Goal: Information Seeking & Learning: Check status

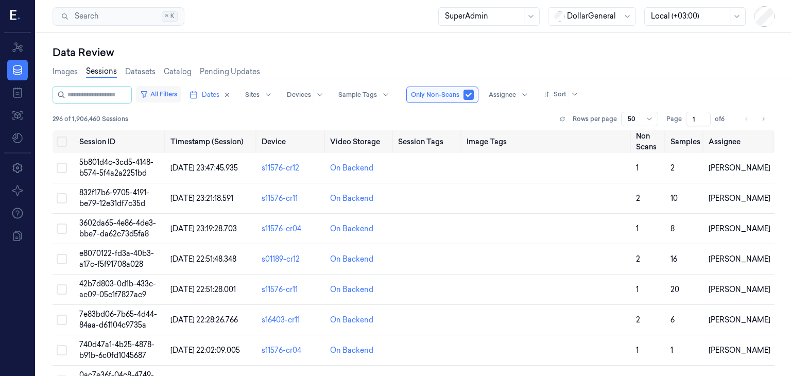
click at [163, 90] on button "All Filters" at bounding box center [158, 94] width 45 height 16
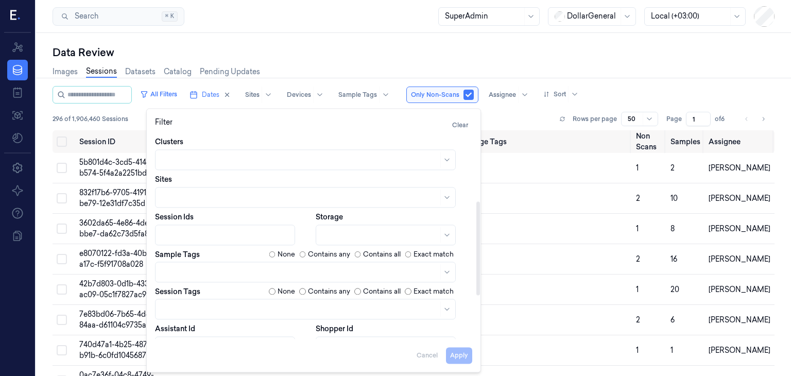
scroll to position [148, 0]
click at [237, 234] on div at bounding box center [226, 234] width 129 height 11
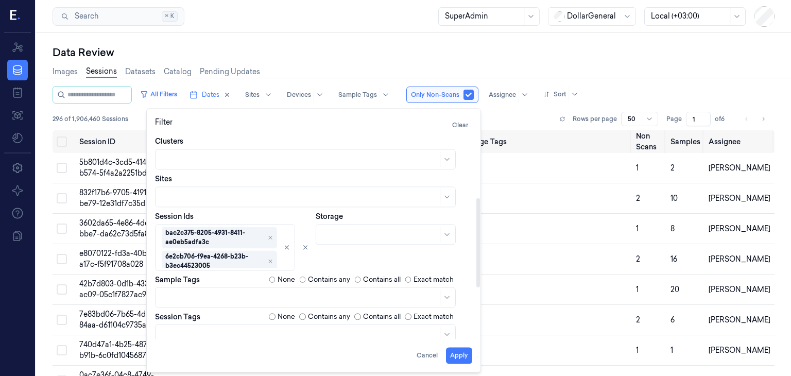
click at [329, 260] on div "Storage" at bounding box center [394, 240] width 157 height 59
click at [460, 352] on button "Apply" at bounding box center [459, 355] width 26 height 16
type input "**********"
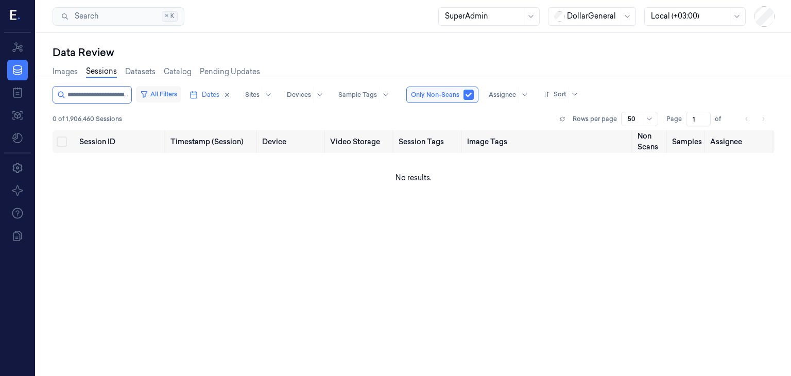
click at [162, 95] on button "All Filters" at bounding box center [158, 94] width 45 height 16
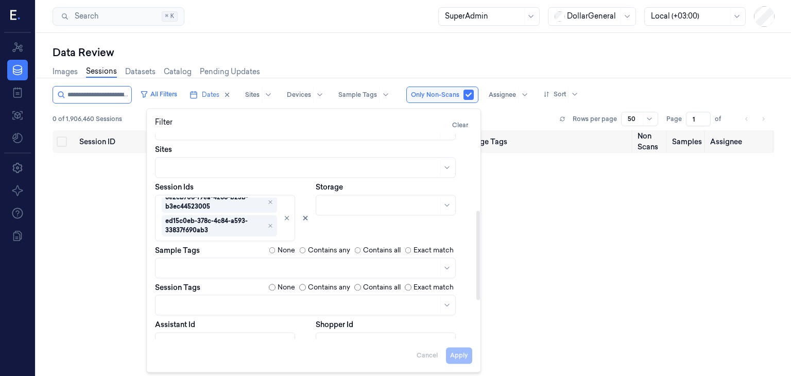
scroll to position [134, 0]
click at [474, 94] on button "button" at bounding box center [469, 95] width 10 height 10
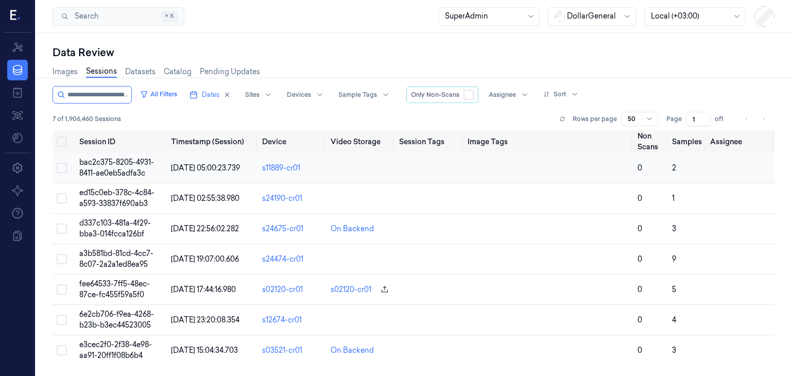
click at [135, 167] on td "bac2c375-8205-4931-8411-ae0eb5adfa3c" at bounding box center [120, 168] width 91 height 30
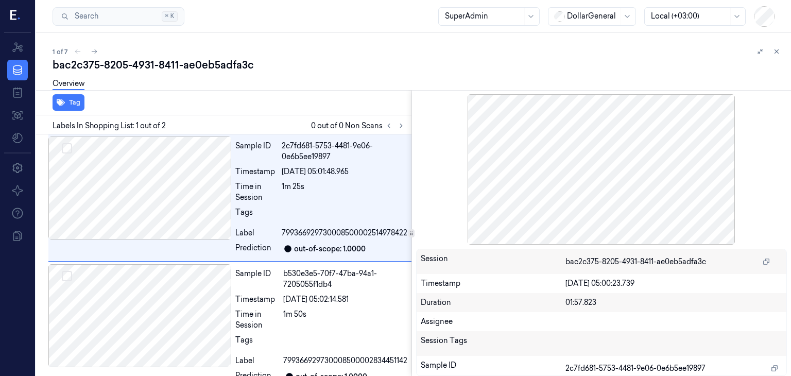
click at [323, 74] on div "Overview" at bounding box center [418, 85] width 730 height 26
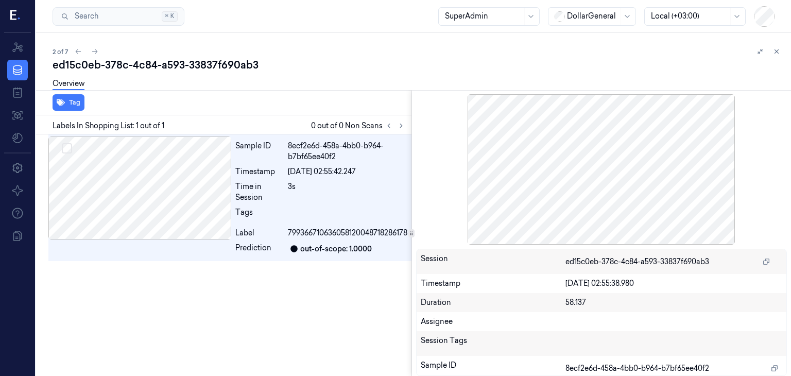
click at [289, 63] on div "ed15c0eb-378c-4c84-a593-33837f690ab3" at bounding box center [418, 65] width 730 height 14
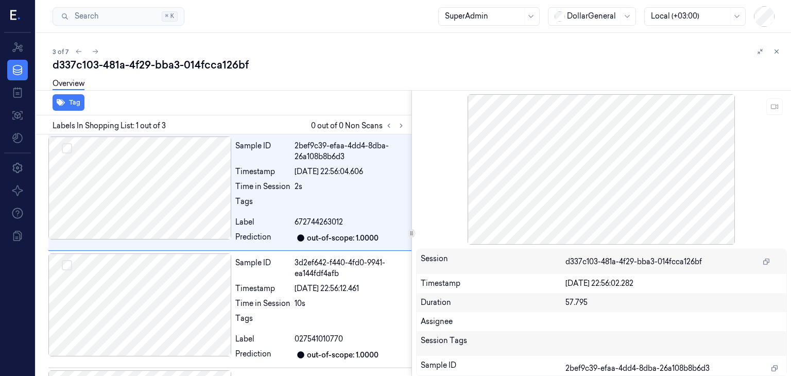
click at [312, 75] on div "Overview" at bounding box center [418, 85] width 730 height 26
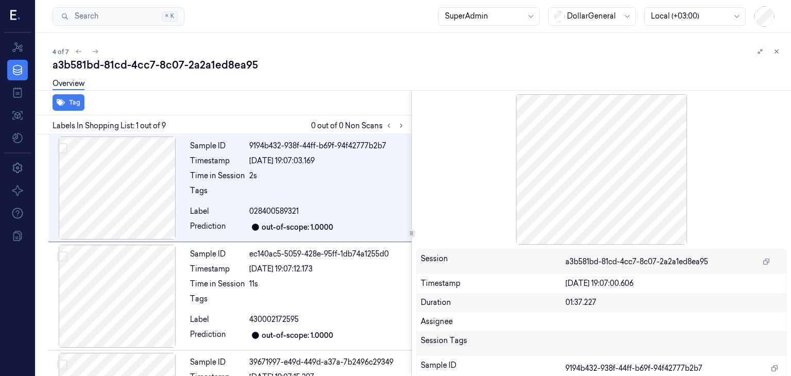
click at [312, 71] on div "a3b581bd-81cd-4cc7-8c07-2a2a1ed8ea95" at bounding box center [418, 65] width 730 height 14
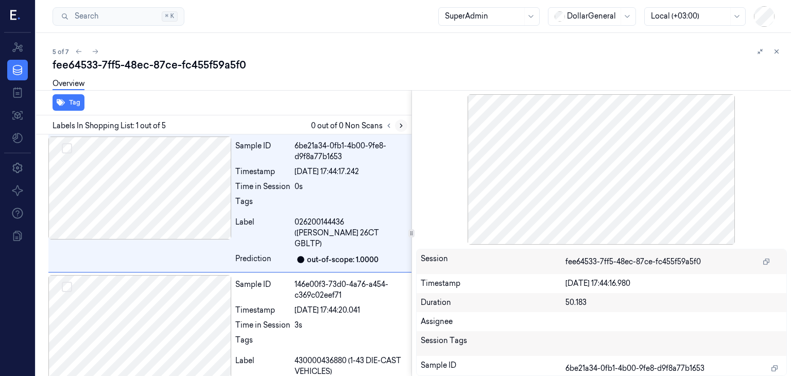
click at [401, 126] on icon at bounding box center [401, 125] width 7 height 7
click at [352, 36] on div "5 of 7 fee64533-7ff5-48ec-87ce-fc455f59a5f0 Overview Tag Labels In Shopping Lis…" at bounding box center [413, 204] width 755 height 343
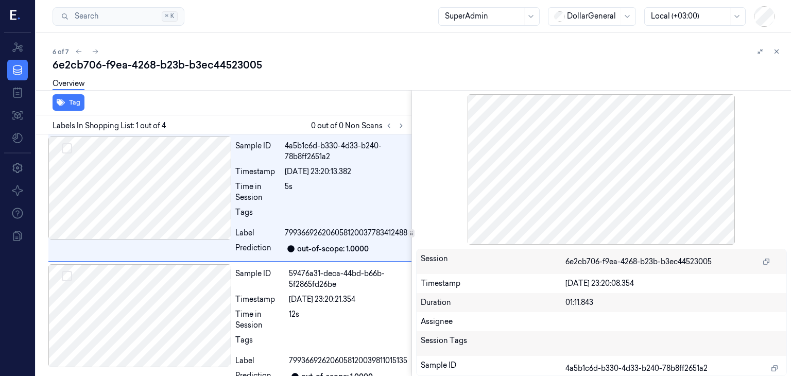
click at [352, 98] on div "Tag" at bounding box center [222, 102] width 380 height 25
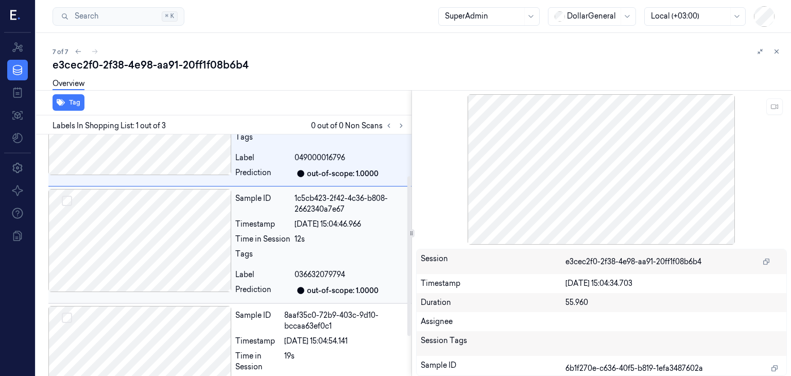
scroll to position [62, 0]
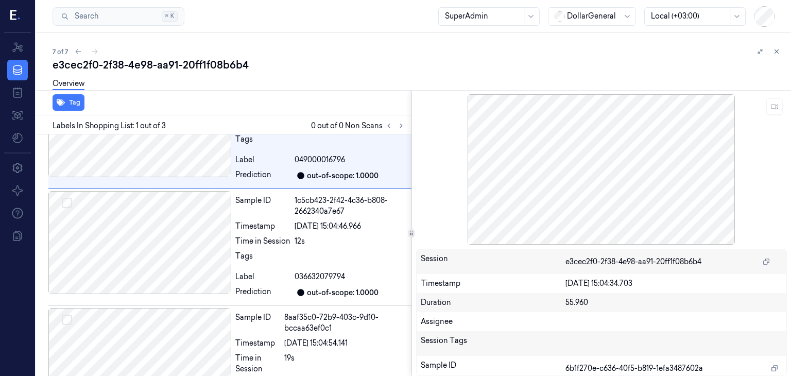
click at [286, 75] on div "Overview" at bounding box center [418, 85] width 730 height 26
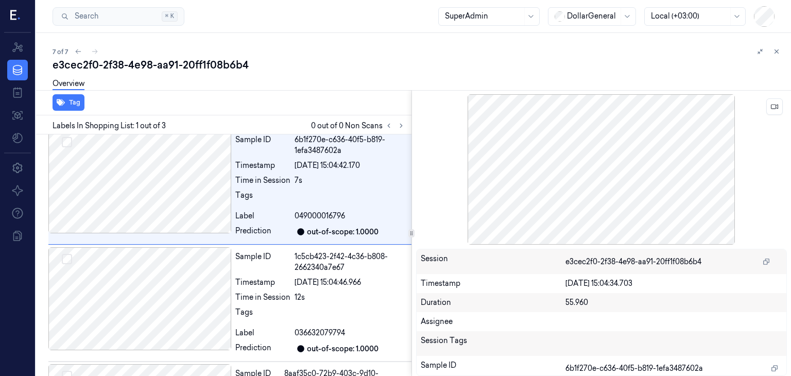
scroll to position [0, 0]
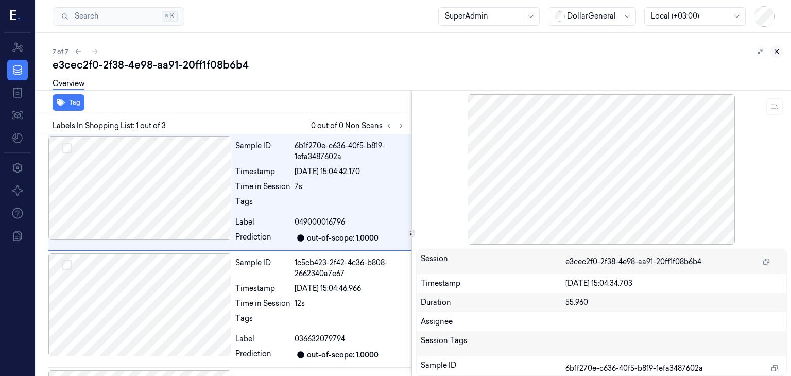
click at [775, 47] on button at bounding box center [777, 51] width 12 height 12
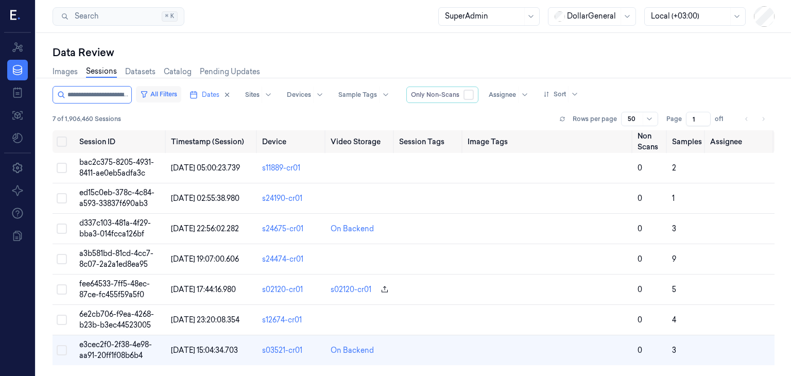
click at [163, 98] on button "All Filters" at bounding box center [158, 94] width 45 height 16
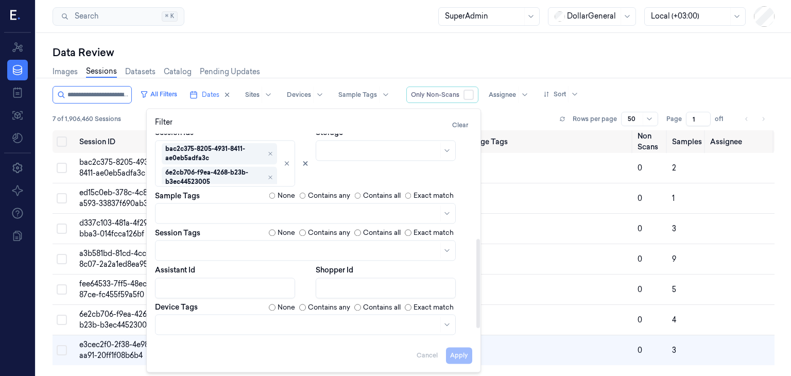
scroll to position [230, 0]
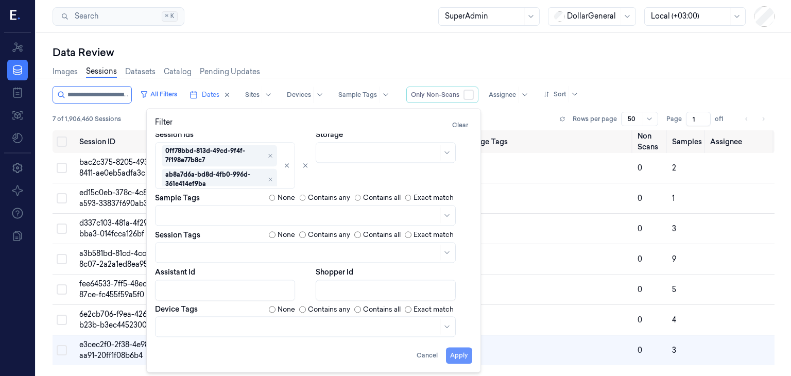
click at [459, 355] on button "Apply" at bounding box center [459, 355] width 26 height 16
type input "**********"
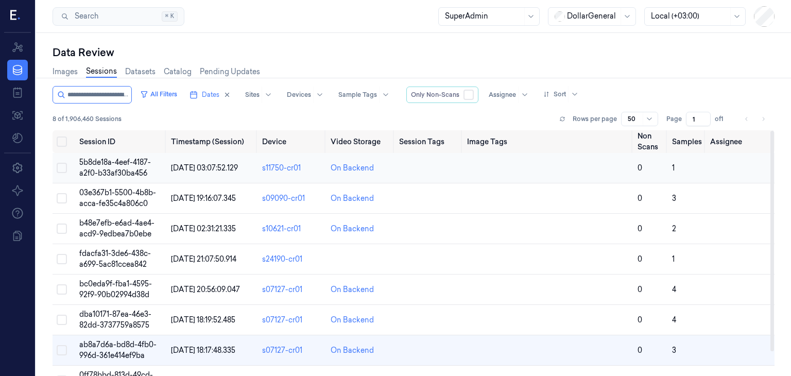
click at [122, 165] on span "5b8de18a-4eef-4187-a2f0-b33af30ba456" at bounding box center [115, 168] width 72 height 20
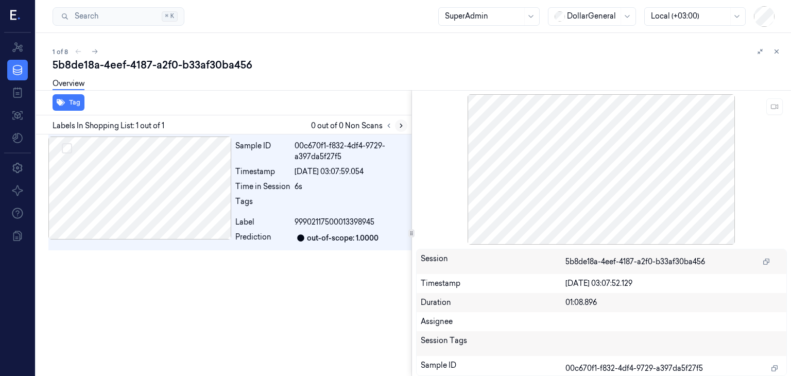
click at [403, 124] on icon at bounding box center [401, 125] width 7 height 7
click at [772, 105] on icon at bounding box center [774, 106] width 7 height 7
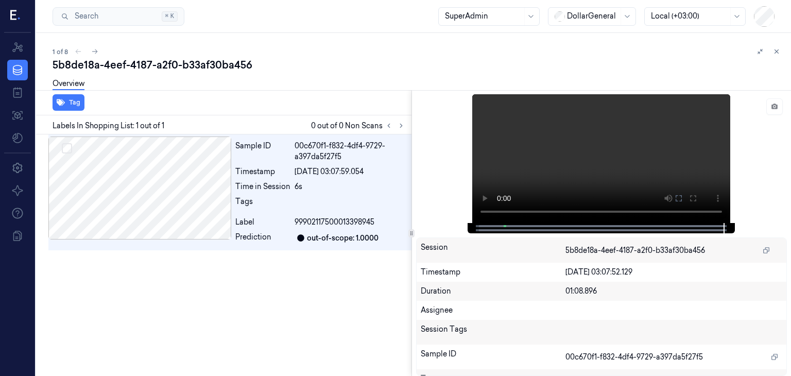
click at [305, 58] on div "5b8de18a-4eef-4187-a2f0-b33af30ba456" at bounding box center [418, 65] width 730 height 14
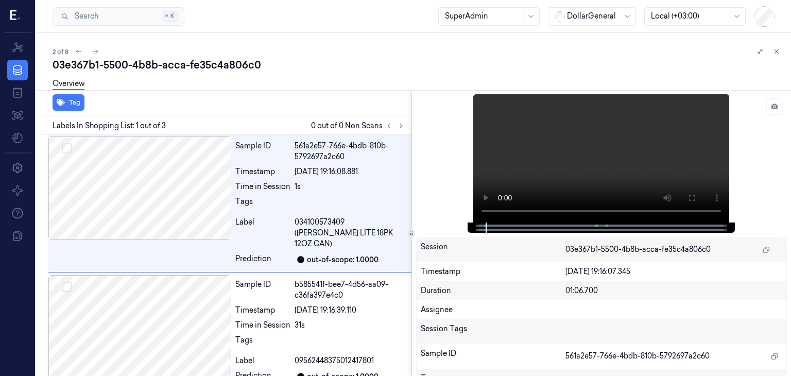
click at [312, 72] on div "Overview" at bounding box center [418, 85] width 730 height 26
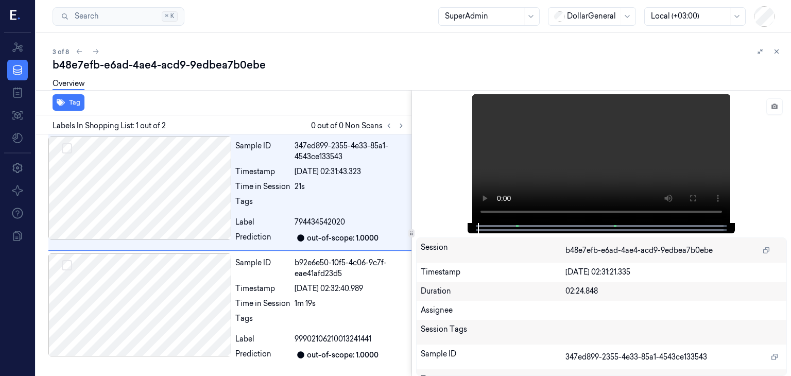
click at [301, 81] on div "Overview" at bounding box center [418, 85] width 730 height 26
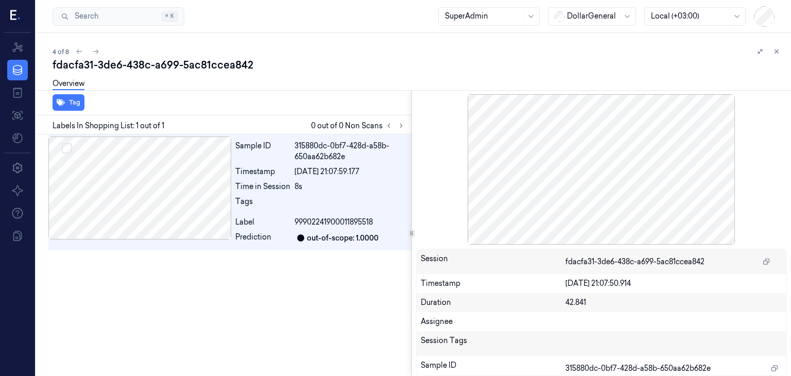
click at [351, 64] on div "fdacfa31-3de6-438c-a699-5ac81ccea842" at bounding box center [418, 65] width 730 height 14
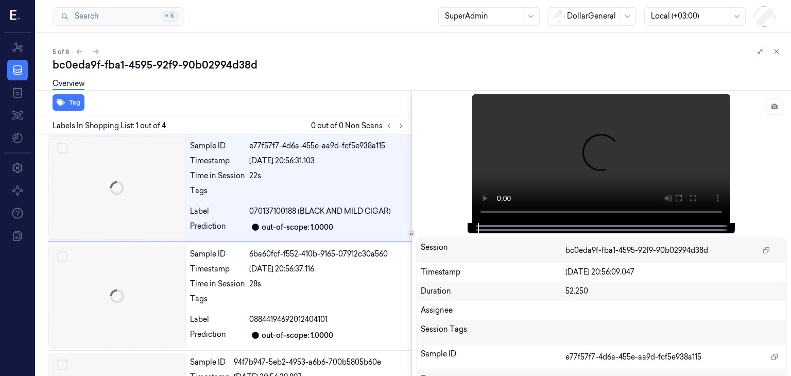
scroll to position [0, 16]
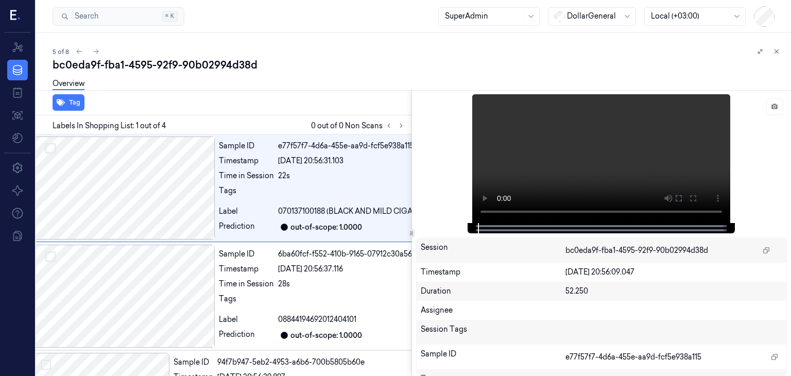
click at [289, 71] on div "bc0eda9f-fba1-4595-92f9-90b02994d38d" at bounding box center [418, 65] width 730 height 14
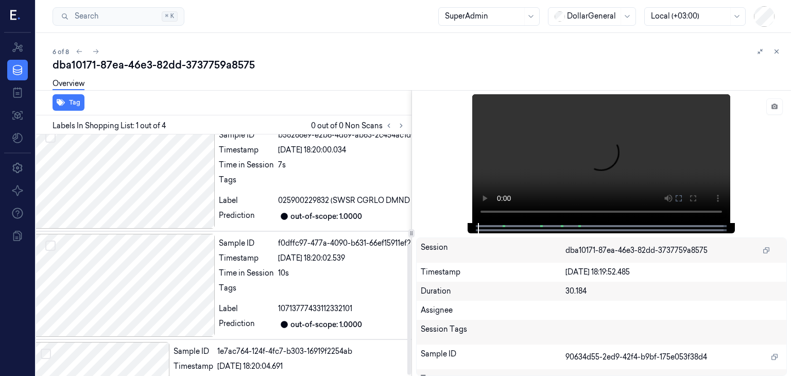
scroll to position [202, 16]
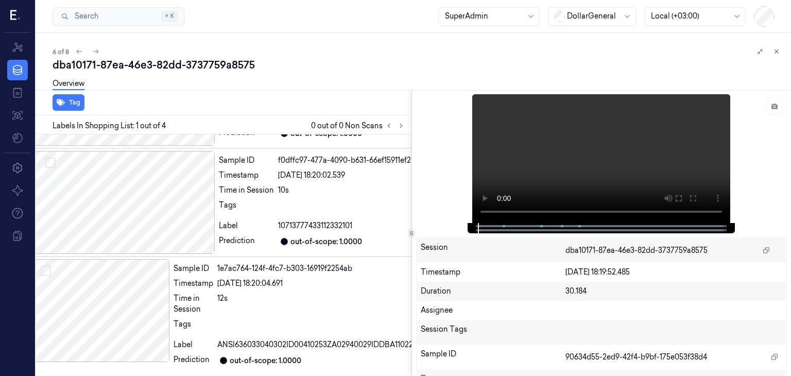
click at [315, 62] on div "dba10171-87ea-46e3-82dd-3737759a8575" at bounding box center [418, 65] width 730 height 14
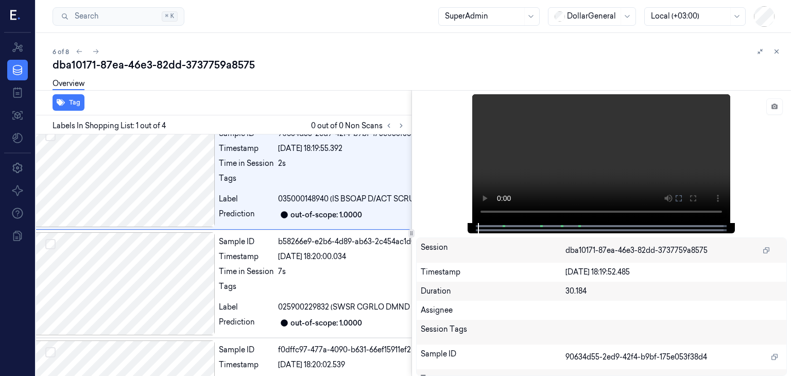
scroll to position [0, 16]
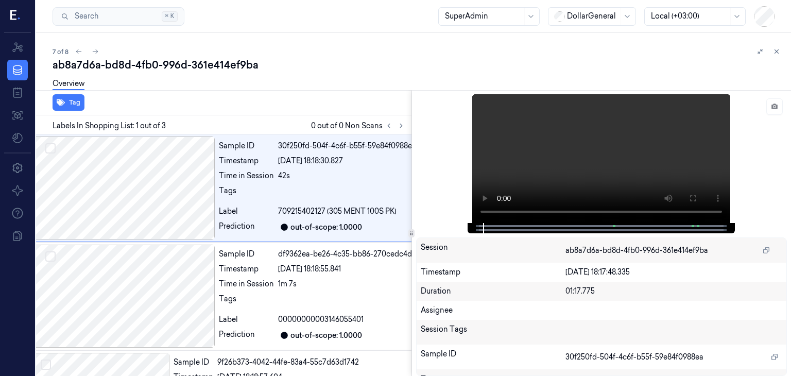
click at [332, 63] on div "ab8a7d6a-bd8d-4fb0-996d-361e414ef9ba" at bounding box center [418, 65] width 730 height 14
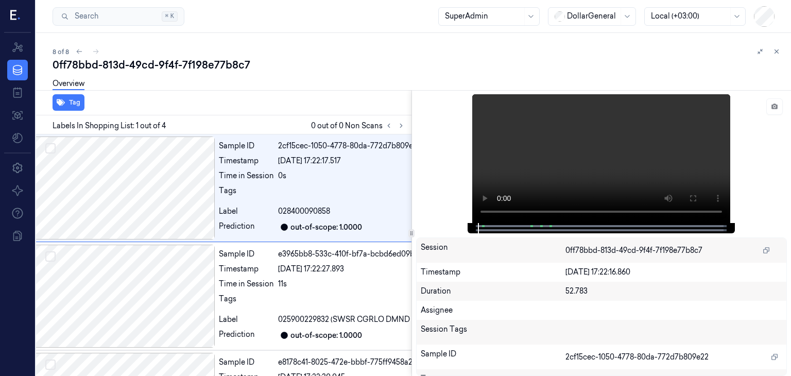
click at [303, 56] on div "8 of 8" at bounding box center [418, 51] width 730 height 12
click at [777, 50] on icon at bounding box center [777, 52] width 4 height 4
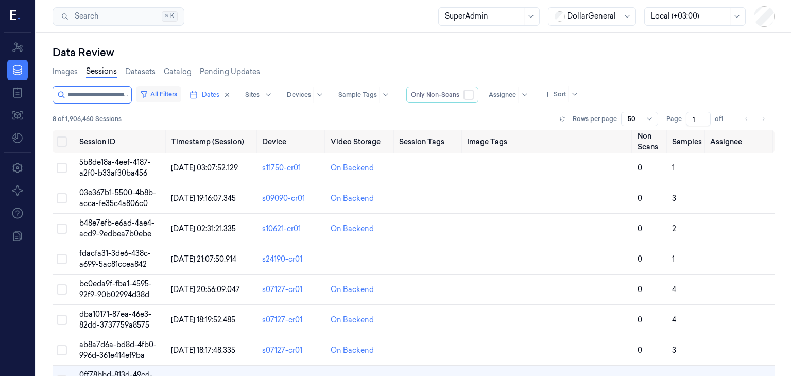
click at [173, 90] on button "All Filters" at bounding box center [158, 94] width 45 height 16
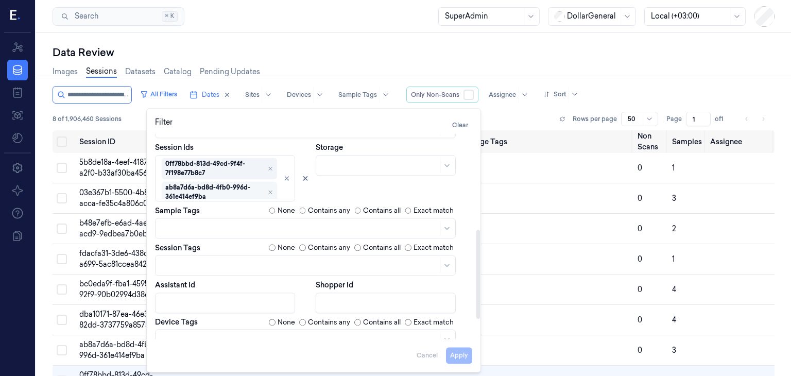
scroll to position [217, 0]
click at [457, 352] on button "Apply" at bounding box center [459, 355] width 26 height 16
type input "**********"
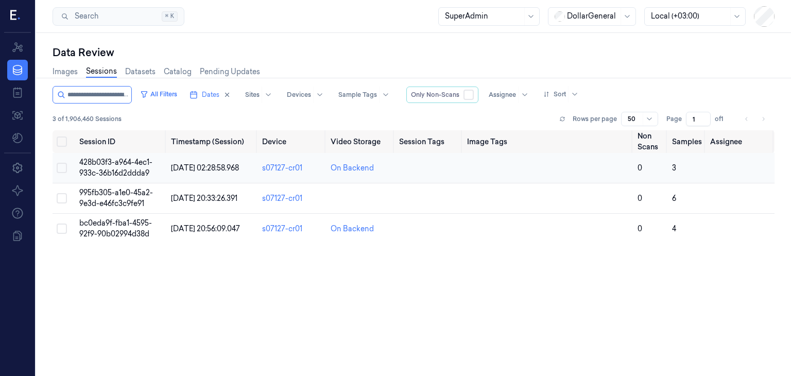
click at [111, 173] on span "428b03f3-a964-4ec1-933c-36b16d2ddda9" at bounding box center [115, 168] width 73 height 20
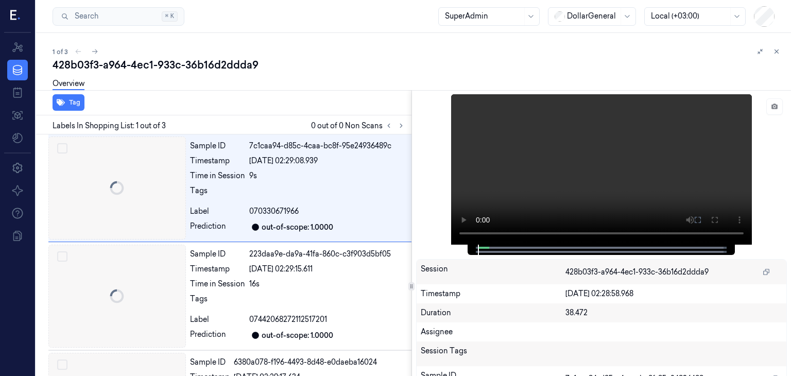
scroll to position [0, 16]
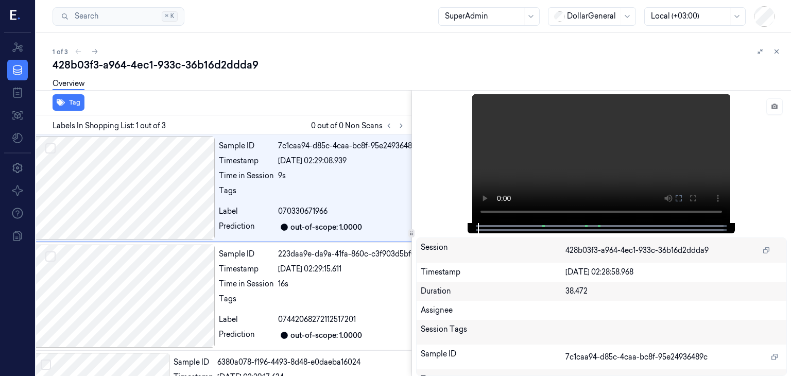
click at [291, 62] on div "428b03f3-a964-4ec1-933c-36b16d2ddda9" at bounding box center [418, 65] width 730 height 14
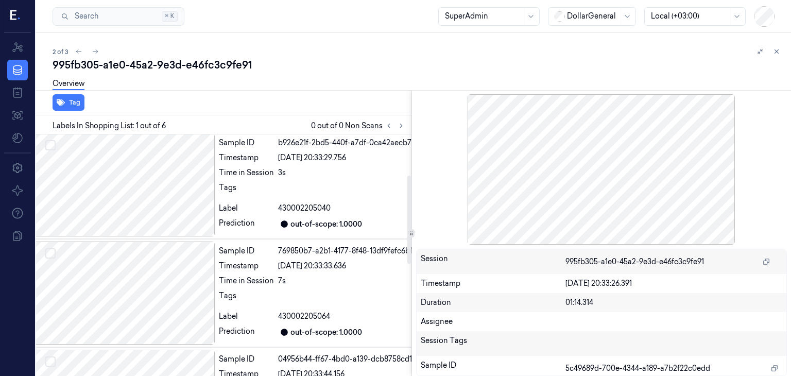
scroll to position [111, 16]
click at [117, 280] on div at bounding box center [123, 293] width 183 height 103
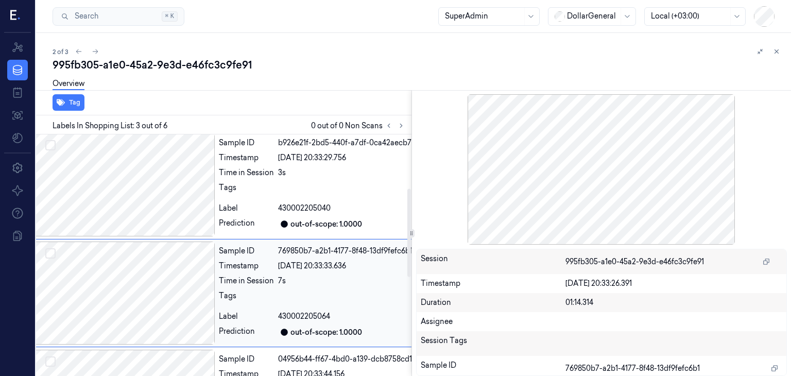
scroll to position [148, 16]
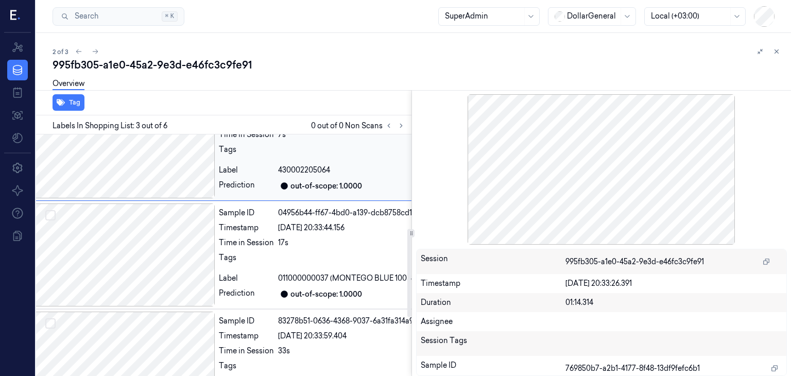
click at [193, 251] on div at bounding box center [123, 254] width 183 height 103
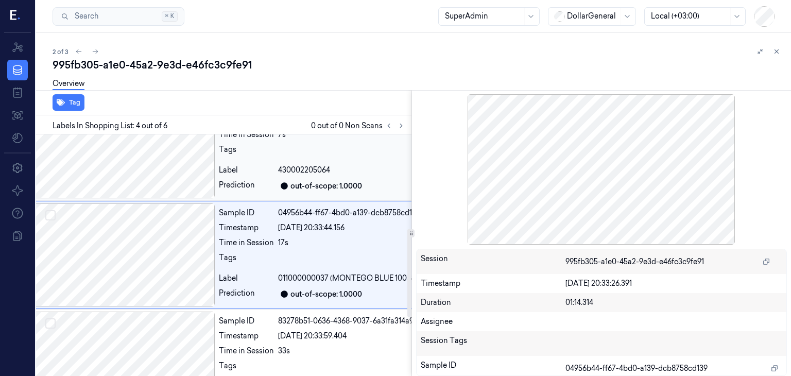
scroll to position [257, 16]
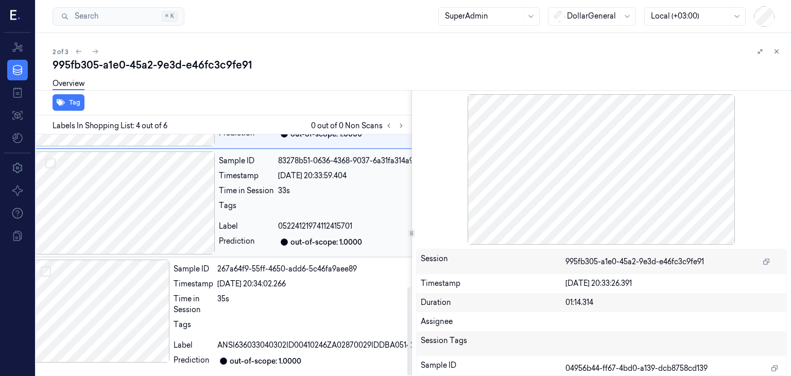
click at [171, 235] on div at bounding box center [123, 202] width 183 height 103
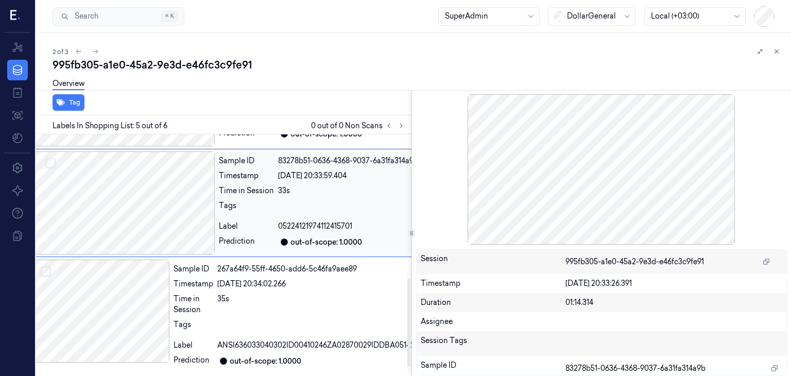
scroll to position [365, 16]
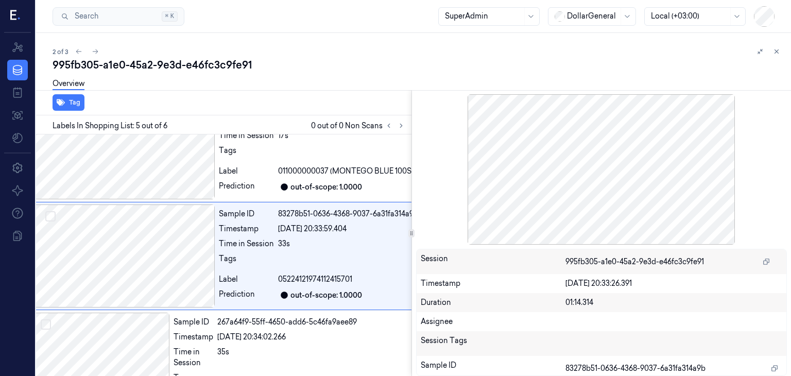
click at [317, 42] on div "2 of 3 995fb305-a1e0-45a2-9e3d-e46fc3c9fe91 Overview Tag Labels In Shopping Lis…" at bounding box center [413, 204] width 755 height 343
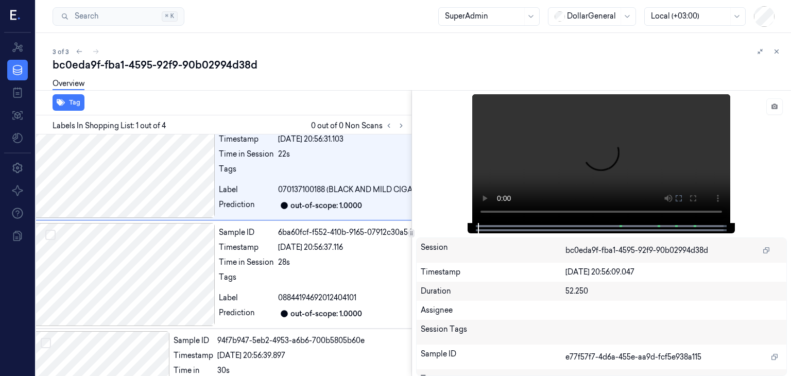
scroll to position [0, 16]
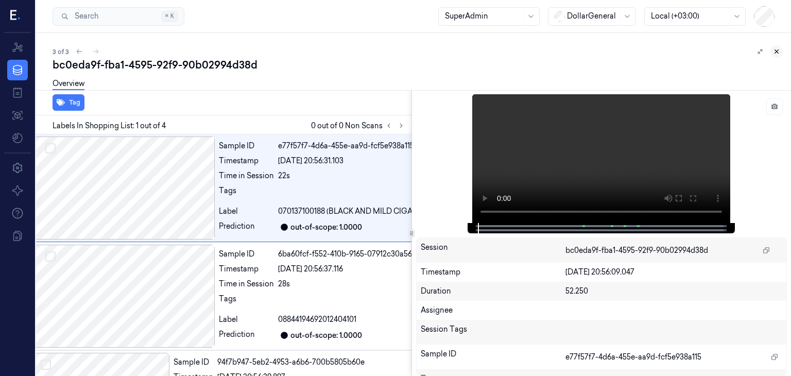
click at [776, 48] on icon at bounding box center [776, 51] width 7 height 7
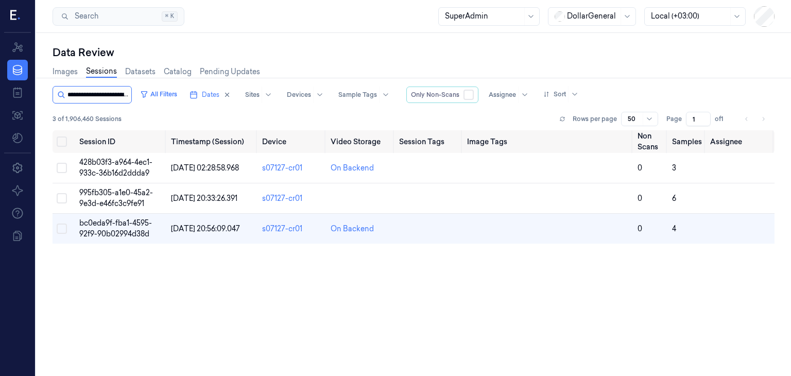
click at [117, 97] on input "string" at bounding box center [98, 95] width 62 height 16
click at [181, 91] on button "All Filters" at bounding box center [158, 94] width 45 height 16
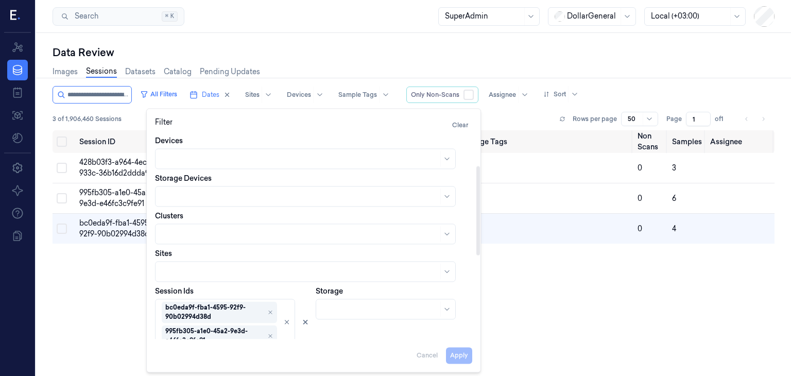
scroll to position [74, 0]
click at [464, 356] on button "Apply" at bounding box center [459, 355] width 26 height 16
type input "**********"
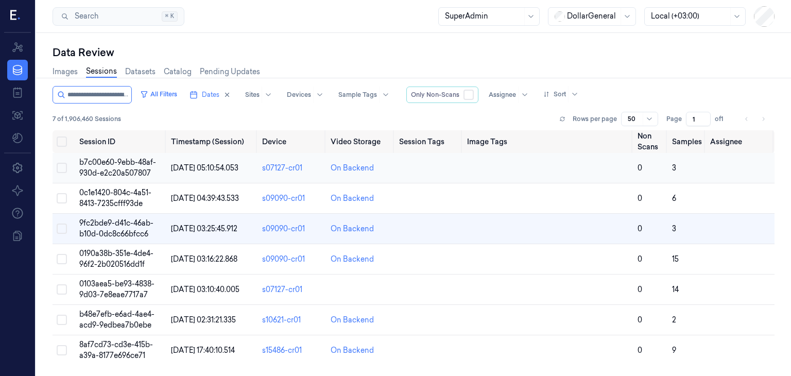
click at [136, 165] on span "b7c00e60-9ebb-48af-930d-e2c20a507807" at bounding box center [117, 168] width 77 height 20
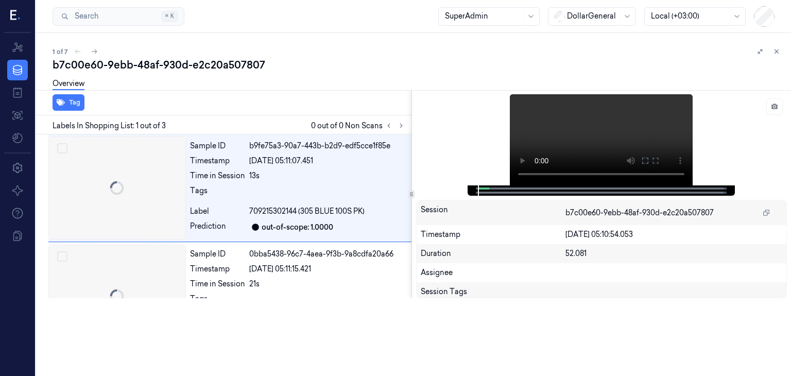
scroll to position [0, 16]
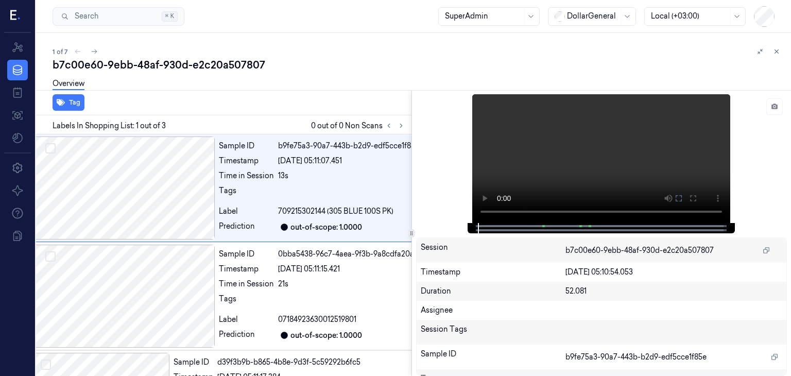
click at [351, 50] on div "1 of 7" at bounding box center [418, 51] width 730 height 12
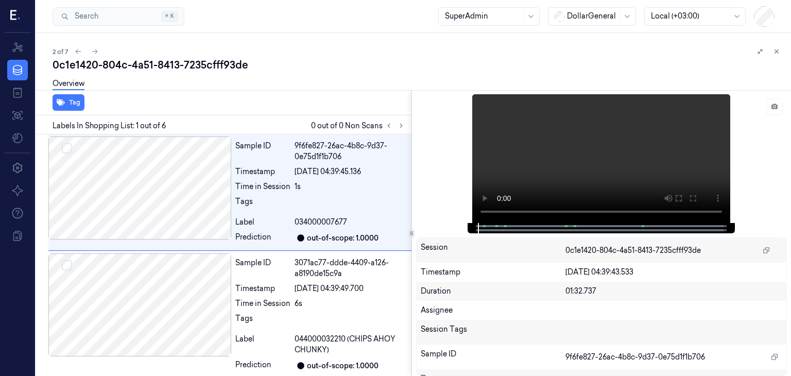
click at [308, 56] on div "2 of 7" at bounding box center [418, 51] width 730 height 12
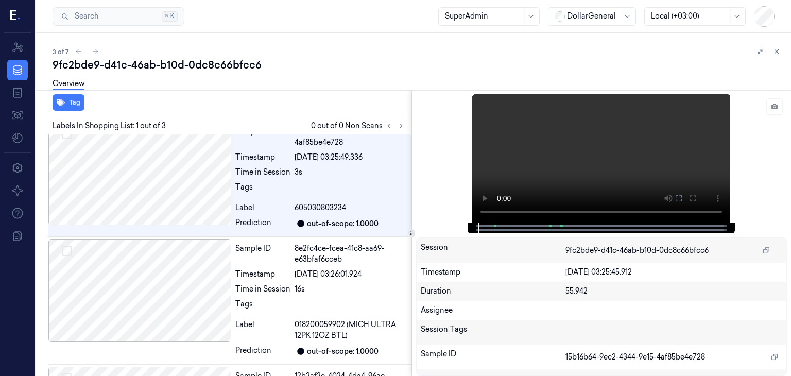
click at [313, 49] on div "3 of 7" at bounding box center [418, 51] width 730 height 12
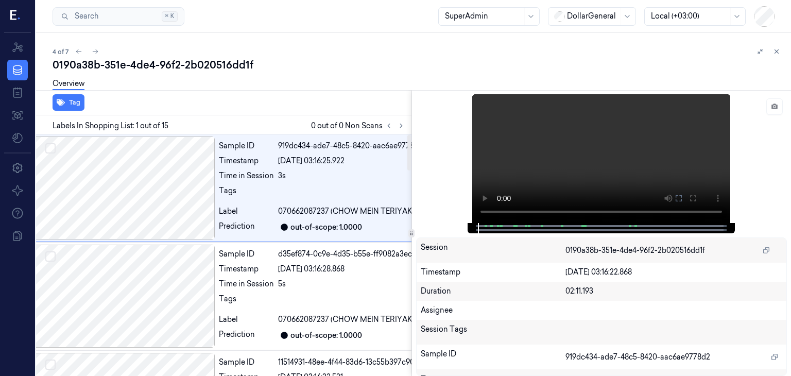
scroll to position [0, 16]
click at [378, 82] on div "Overview" at bounding box center [418, 85] width 730 height 26
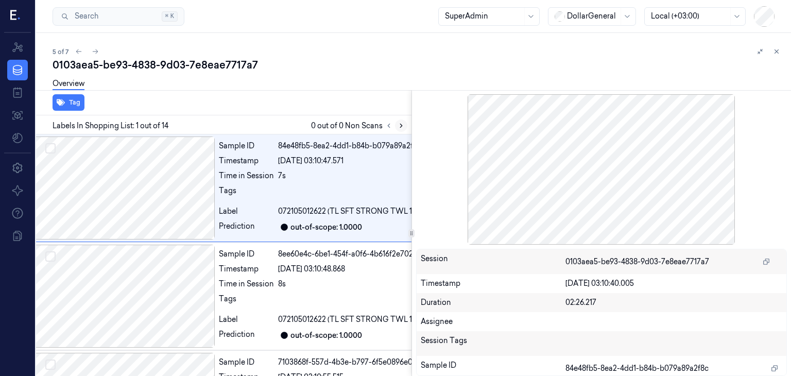
click at [401, 129] on button at bounding box center [401, 125] width 12 height 12
click at [404, 128] on button at bounding box center [401, 125] width 12 height 12
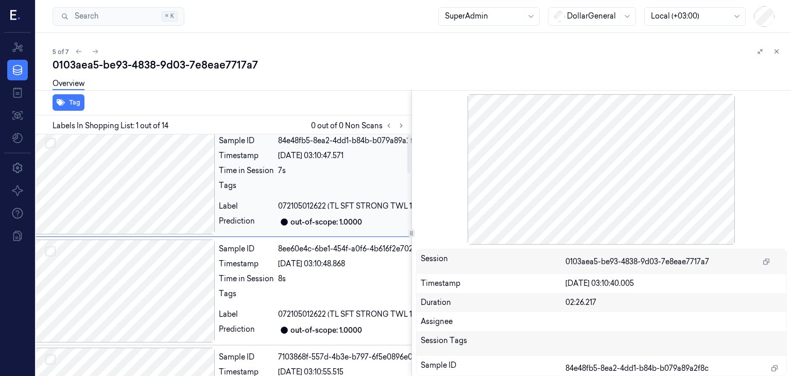
scroll to position [0, 16]
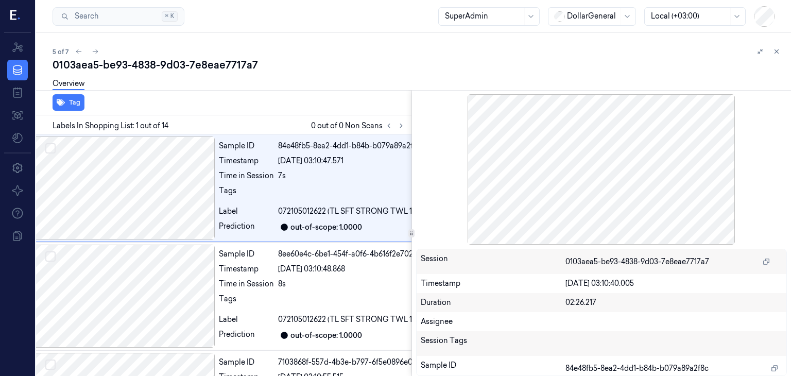
click at [284, 52] on div "5 of 7" at bounding box center [418, 51] width 730 height 12
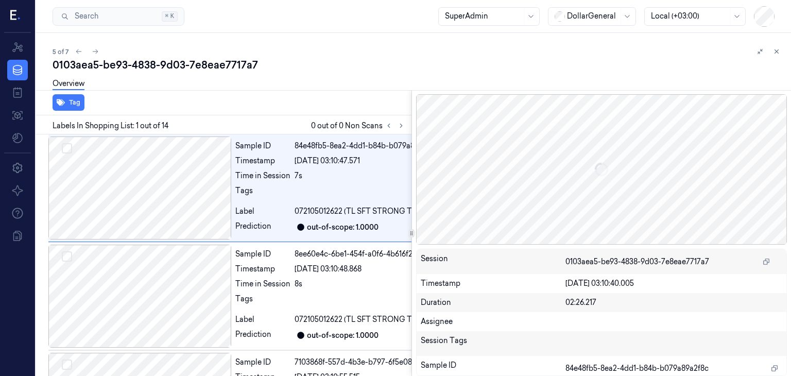
scroll to position [0, 16]
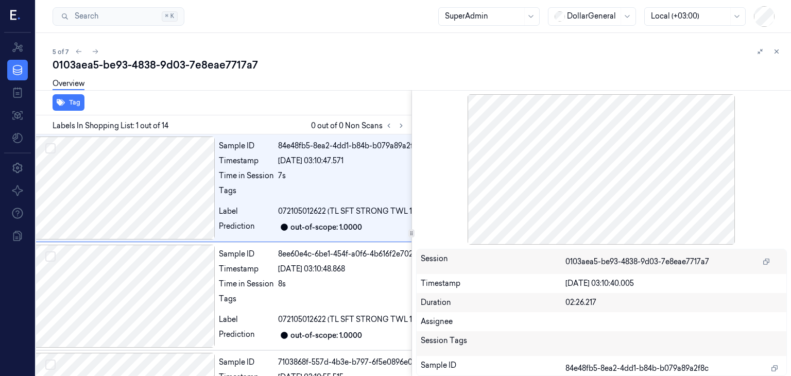
click at [342, 74] on div "Overview" at bounding box center [418, 85] width 730 height 26
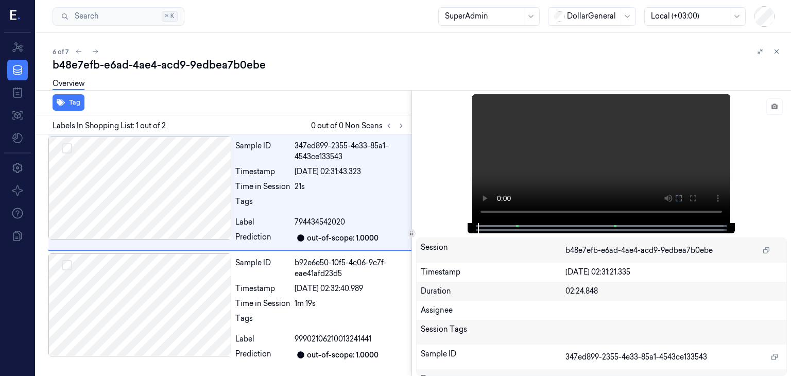
click at [256, 96] on div "Overview" at bounding box center [418, 85] width 730 height 26
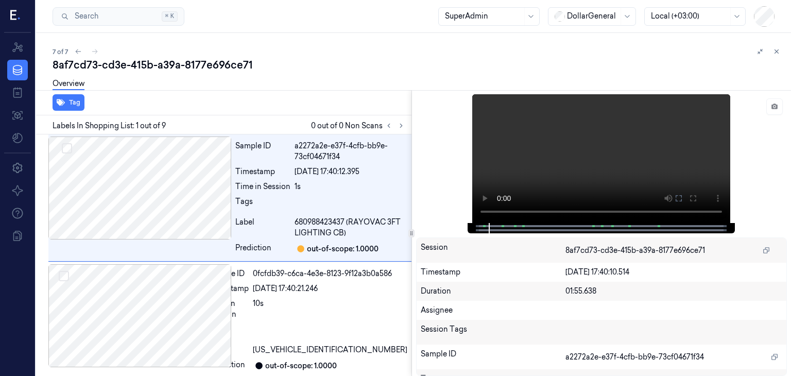
click at [303, 79] on div "Overview" at bounding box center [418, 85] width 730 height 26
click at [775, 50] on icon at bounding box center [776, 51] width 7 height 7
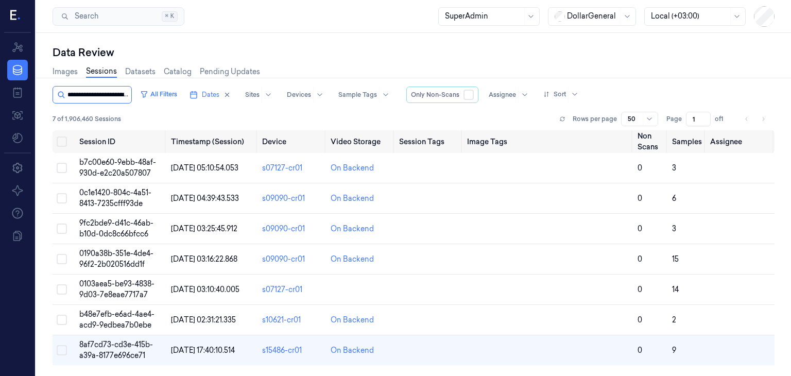
click at [94, 91] on input "string" at bounding box center [98, 95] width 62 height 16
click at [173, 95] on button "All Filters" at bounding box center [158, 94] width 45 height 16
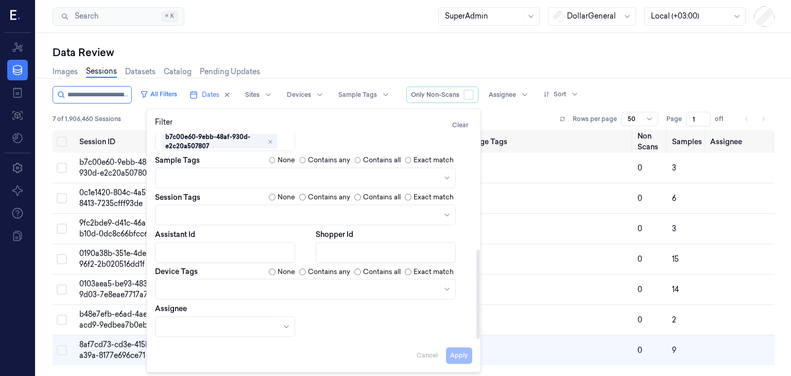
scroll to position [189, 0]
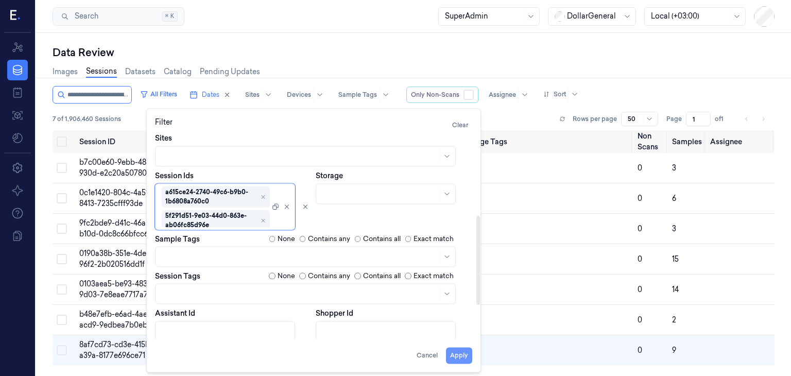
click at [453, 353] on button "Apply" at bounding box center [459, 355] width 26 height 16
type input "**********"
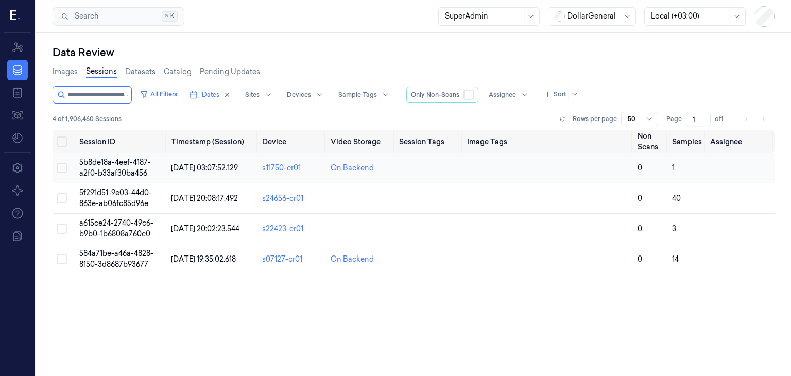
click at [142, 159] on span "5b8de18a-4eef-4187-a2f0-b33af30ba456" at bounding box center [115, 168] width 72 height 20
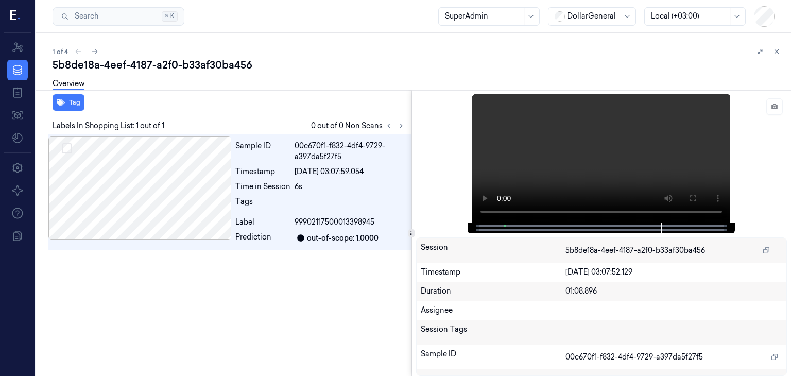
click at [292, 86] on div "Overview" at bounding box center [418, 85] width 730 height 26
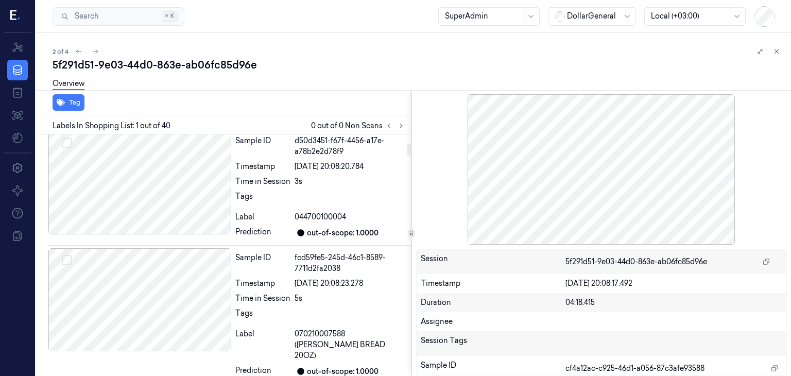
scroll to position [169, 0]
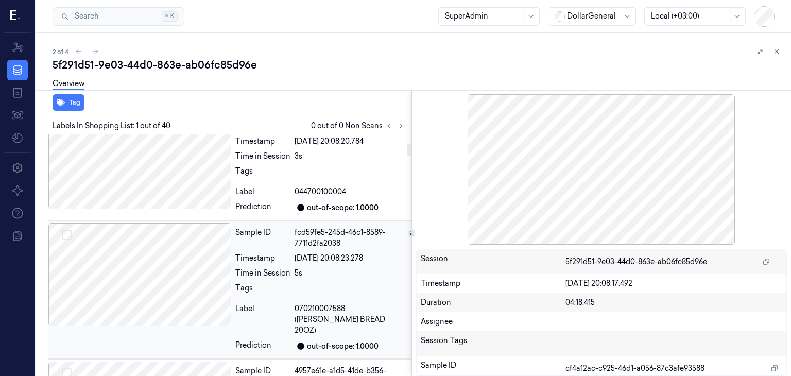
click at [192, 250] on div at bounding box center [139, 274] width 183 height 103
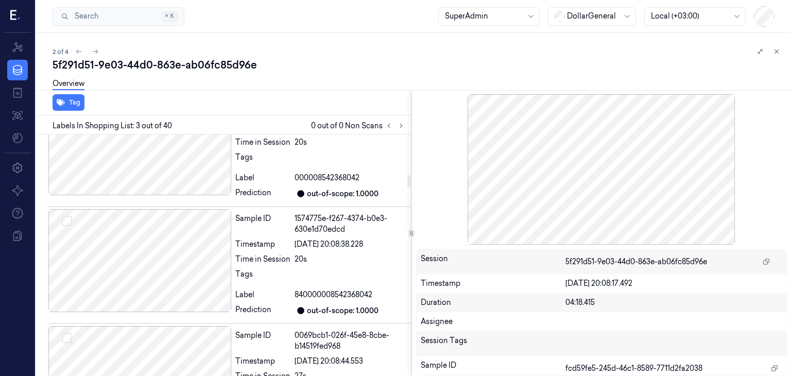
click at [192, 250] on div at bounding box center [139, 260] width 183 height 103
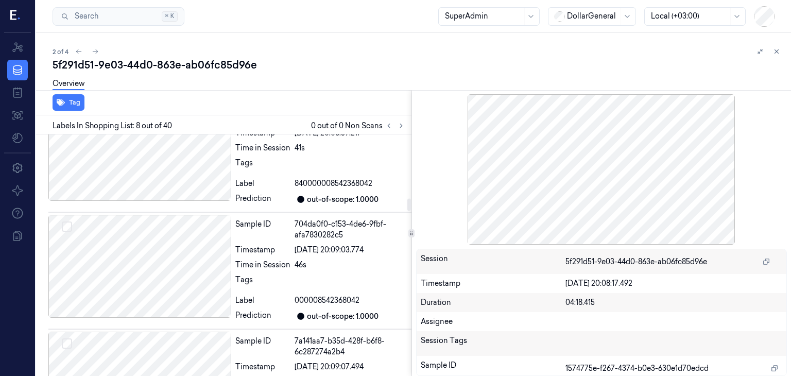
scroll to position [1252, 0]
click at [169, 238] on div at bounding box center [139, 265] width 183 height 103
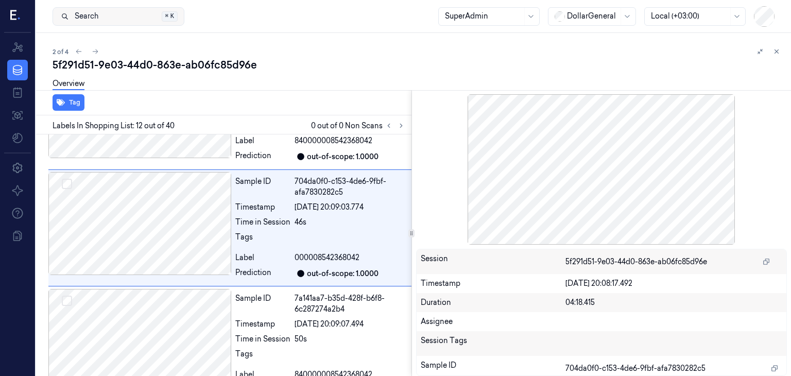
scroll to position [1242, 0]
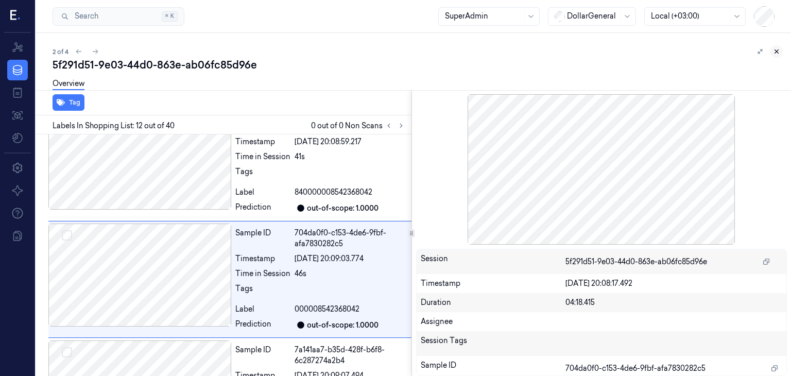
click at [775, 54] on icon at bounding box center [776, 51] width 7 height 7
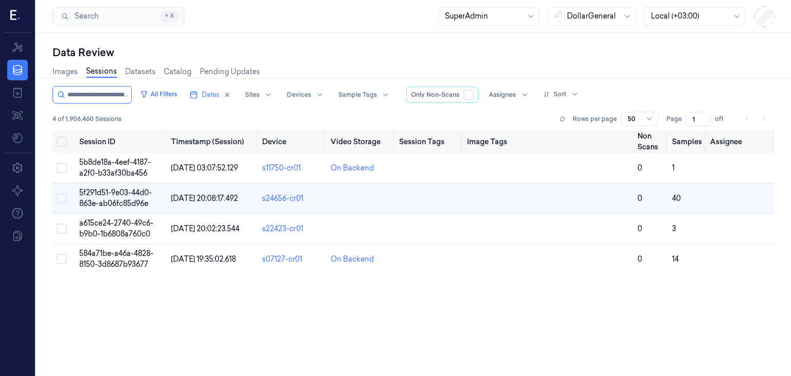
click at [779, 50] on div "Data Review Images Sessions Datasets Catalog Pending Updates All Filters Dates …" at bounding box center [413, 204] width 755 height 343
click at [168, 93] on button "All Filters" at bounding box center [158, 94] width 45 height 16
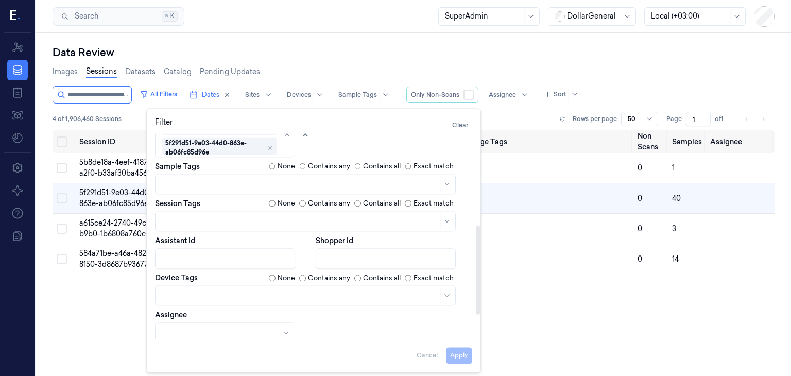
scroll to position [202, 0]
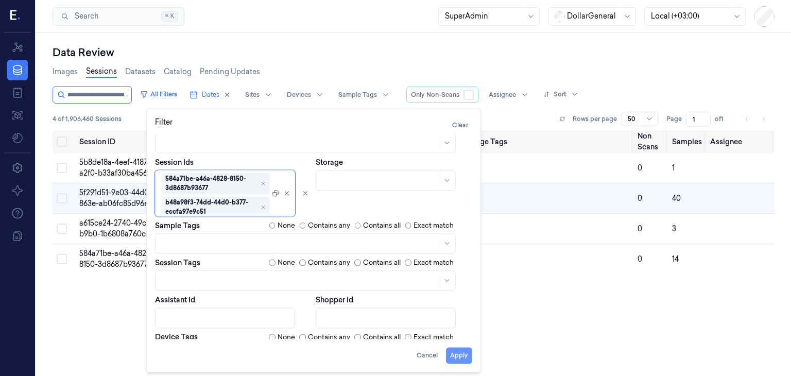
click at [449, 357] on button "Apply" at bounding box center [459, 355] width 26 height 16
type input "**********"
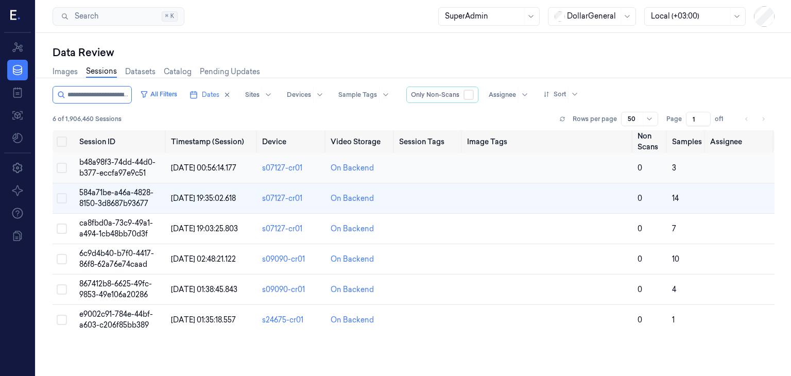
click at [124, 161] on span "b48a98f3-74dd-44d0-b377-eccfa97e9c51" at bounding box center [117, 168] width 76 height 20
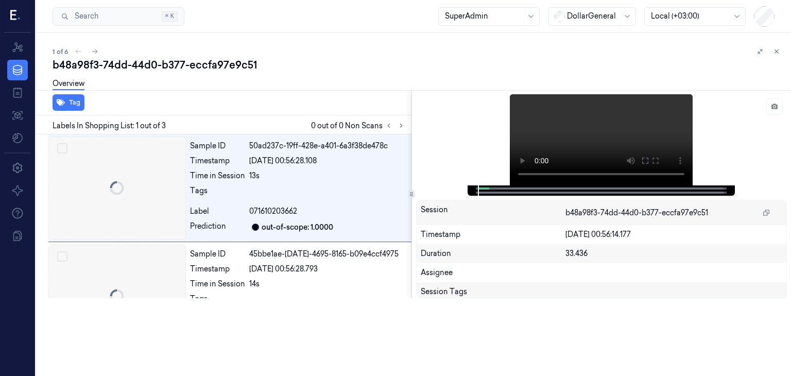
scroll to position [0, 16]
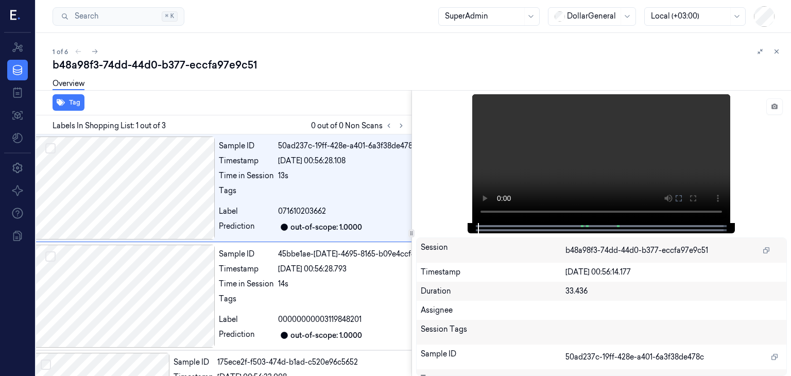
click at [354, 79] on div "Overview" at bounding box center [418, 85] width 730 height 26
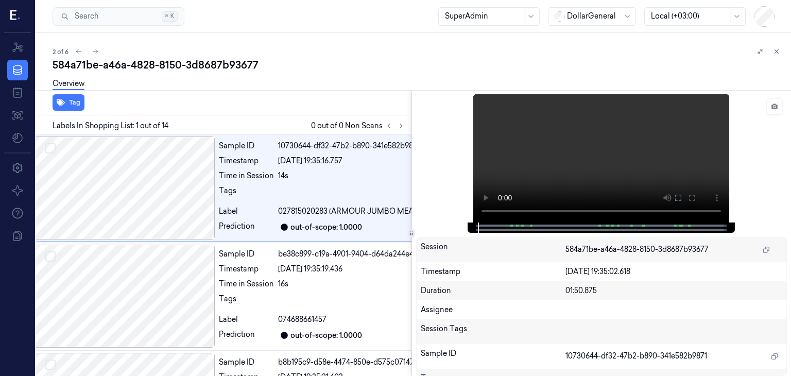
click at [313, 57] on div "2 of 6" at bounding box center [418, 51] width 730 height 12
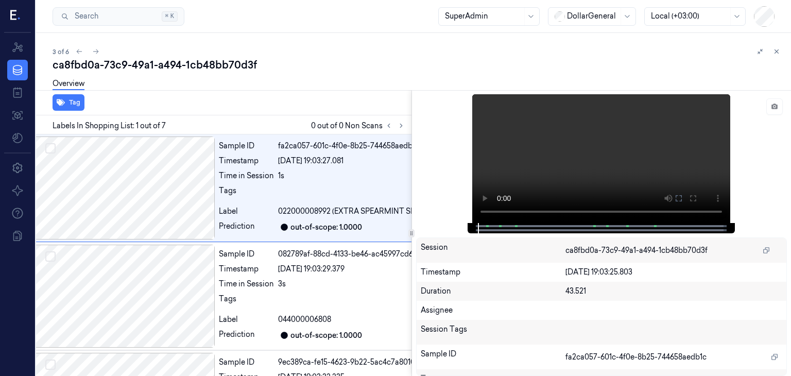
click at [336, 65] on div "ca8fbd0a-73c9-49a1-a494-1cb48bb70d3f" at bounding box center [418, 65] width 730 height 14
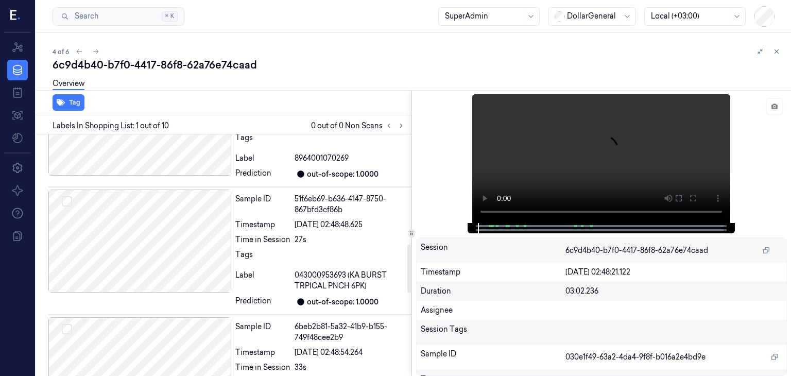
scroll to position [554, 0]
click at [294, 50] on div "4 of 6" at bounding box center [418, 51] width 730 height 12
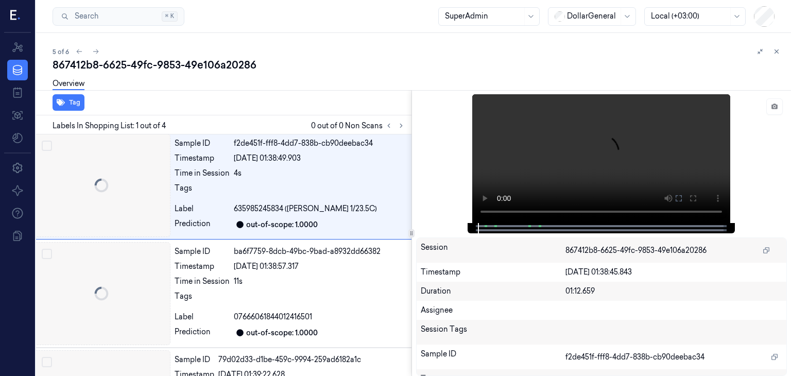
scroll to position [0, 16]
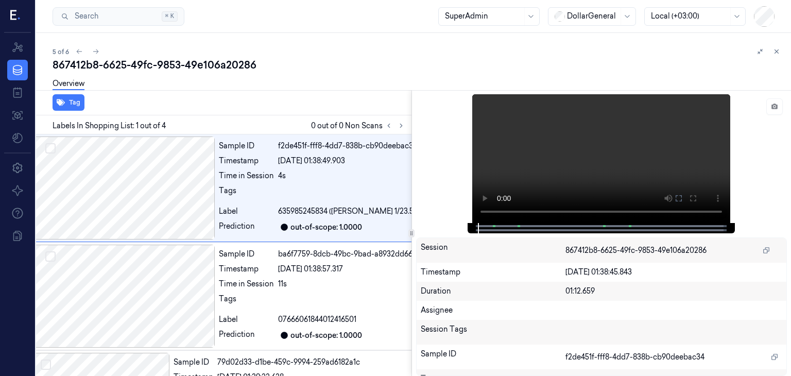
click at [286, 45] on div "5 of 6" at bounding box center [418, 51] width 730 height 12
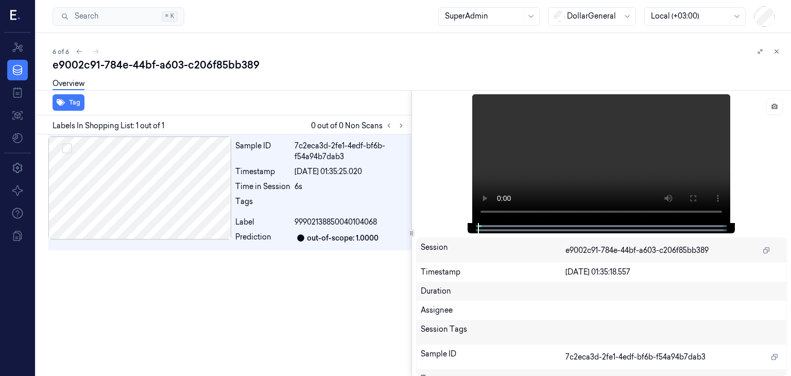
click at [312, 64] on div "e9002c91-784e-44bf-a603-c206f85bb389" at bounding box center [418, 65] width 730 height 14
click at [779, 51] on icon at bounding box center [776, 51] width 7 height 7
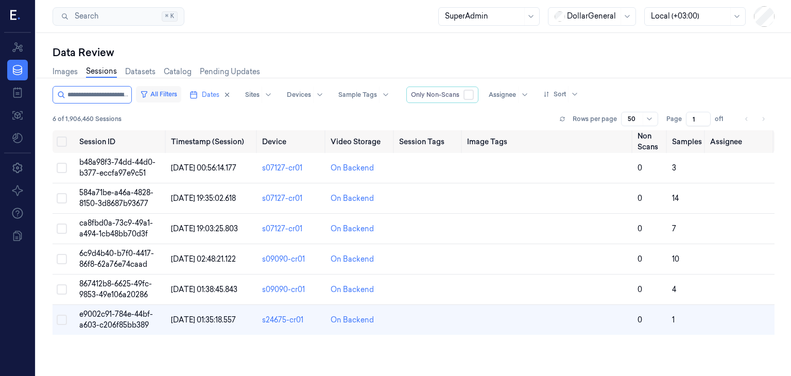
click at [168, 99] on button "All Filters" at bounding box center [158, 94] width 45 height 16
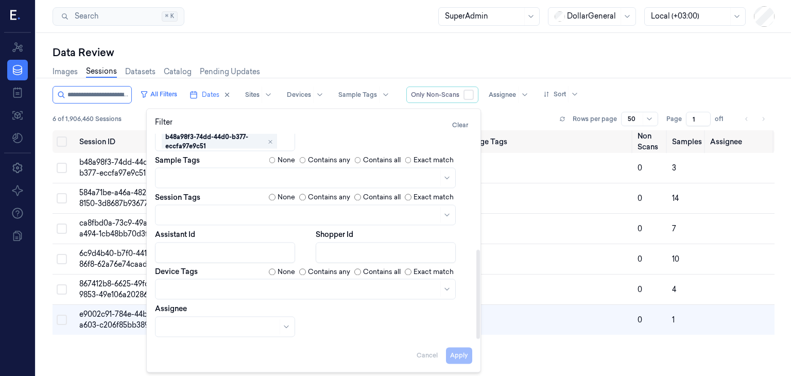
scroll to position [206, 0]
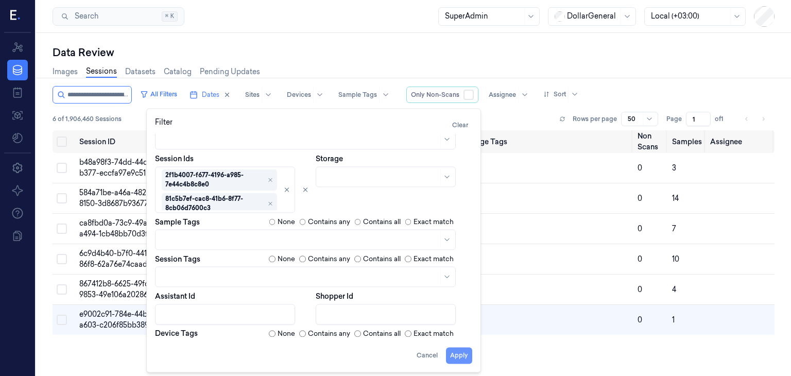
click at [461, 351] on button "Apply" at bounding box center [459, 355] width 26 height 16
type input "**********"
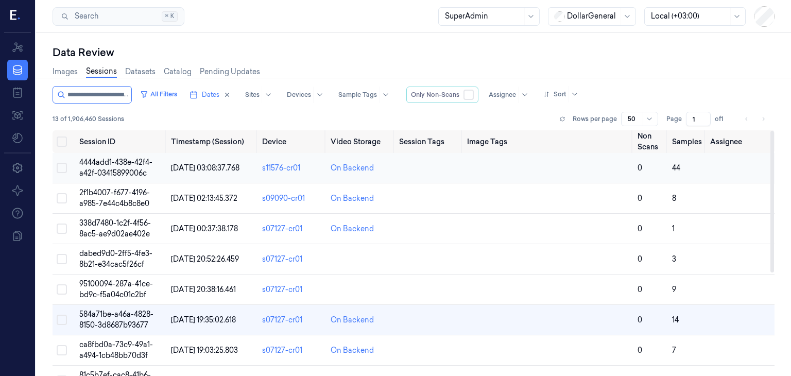
click at [132, 170] on span "4444add1-438e-42f4-a42f-03415899006c" at bounding box center [115, 168] width 73 height 20
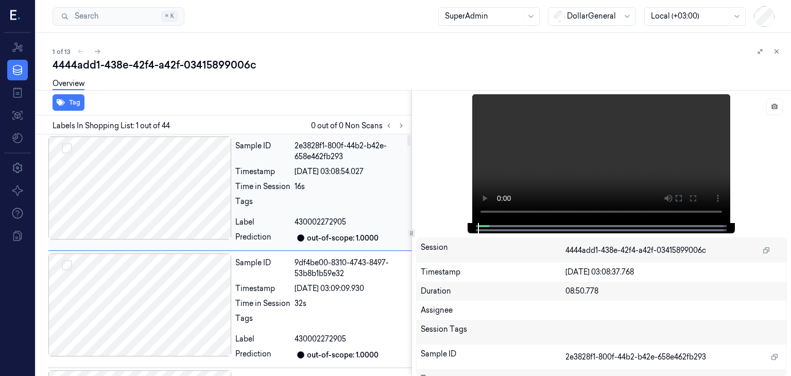
click at [181, 182] on div at bounding box center [139, 187] width 183 height 103
click at [180, 288] on div at bounding box center [139, 304] width 183 height 103
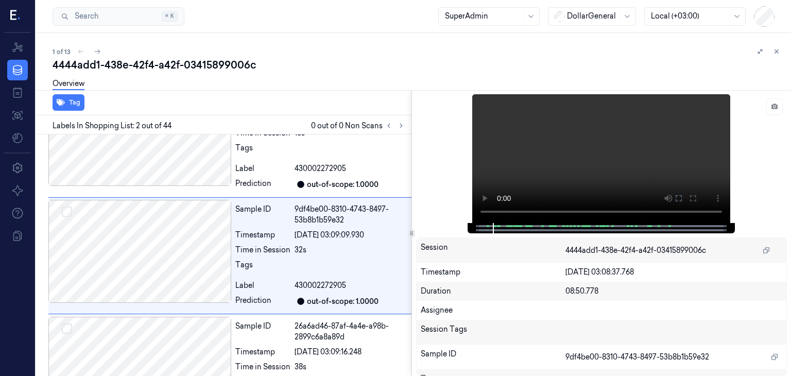
click at [310, 65] on div "4444add1-438e-42f4-a42f-03415899006c" at bounding box center [418, 65] width 730 height 14
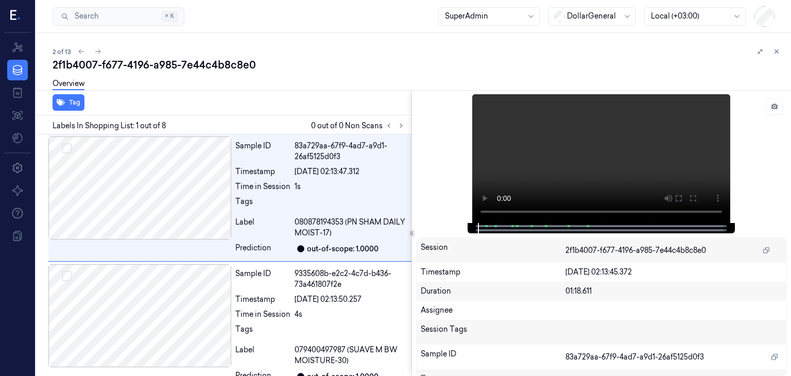
click at [416, 56] on div "2 of 13" at bounding box center [418, 51] width 730 height 12
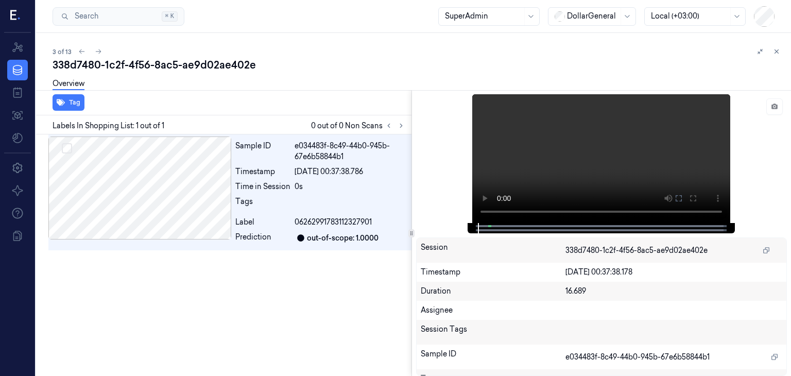
click at [339, 50] on div "3 of 13" at bounding box center [418, 51] width 730 height 12
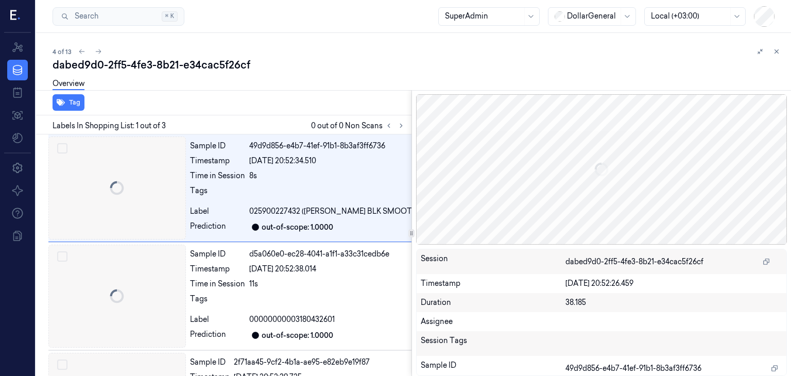
scroll to position [0, 16]
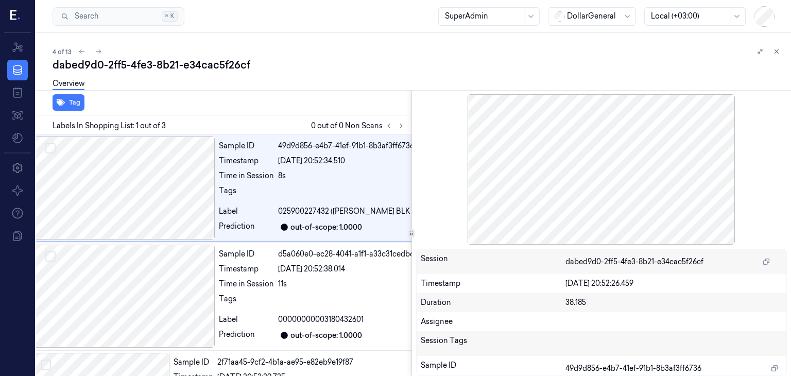
click at [311, 54] on div "4 of 13" at bounding box center [418, 51] width 730 height 12
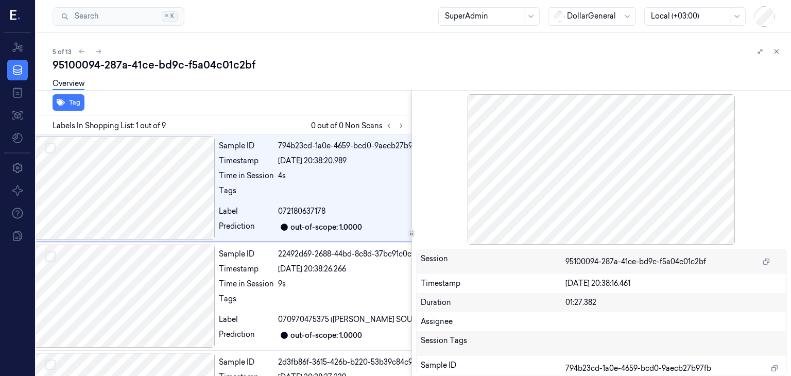
click at [299, 65] on div "95100094-287a-41ce-bd9c-f5a04c01c2bf" at bounding box center [418, 65] width 730 height 14
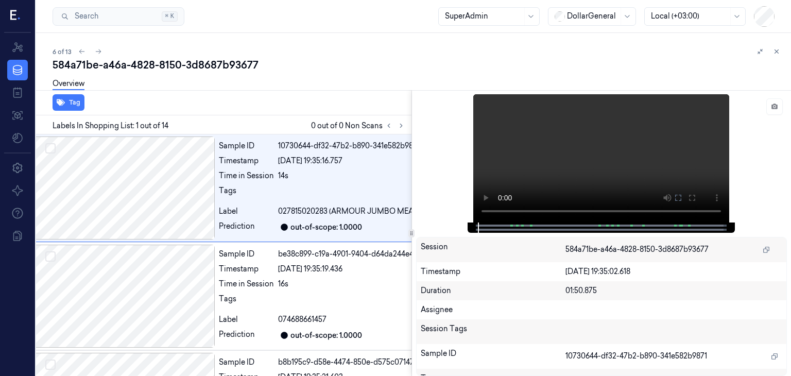
click at [301, 81] on div "Overview" at bounding box center [418, 85] width 730 height 26
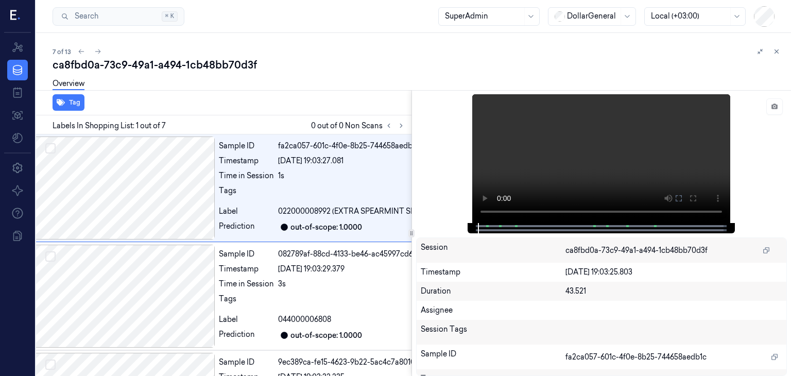
click at [300, 46] on div "7 of 13" at bounding box center [418, 51] width 730 height 12
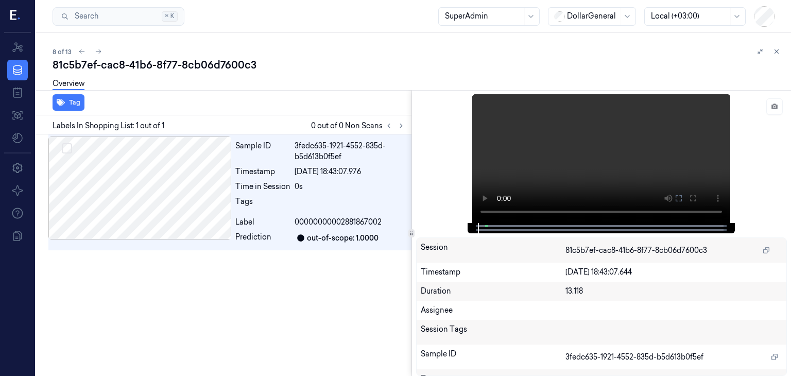
click at [353, 66] on div "81c5b7ef-cac8-41b6-8f77-8cb06d7600c3" at bounding box center [418, 65] width 730 height 14
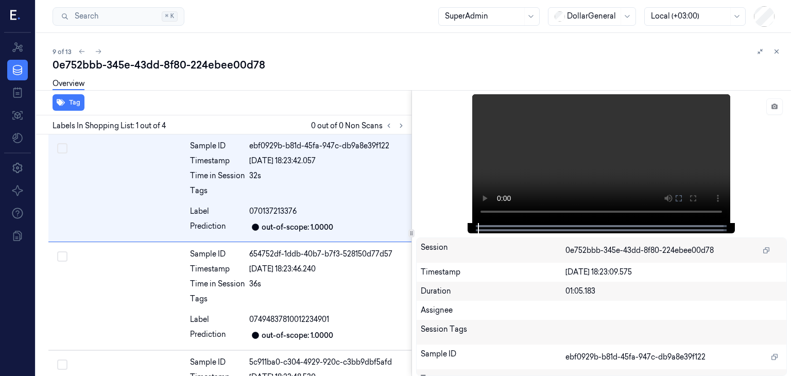
scroll to position [0, 16]
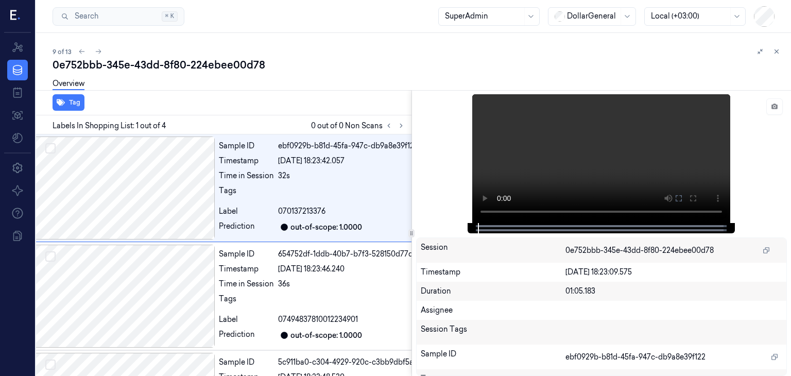
click at [353, 66] on div "0e752bbb-345e-43dd-8f80-224ebee00d78" at bounding box center [418, 65] width 730 height 14
click at [322, 58] on div "0e752bbb-345e-43dd-8f80-224ebee00d78" at bounding box center [418, 65] width 730 height 14
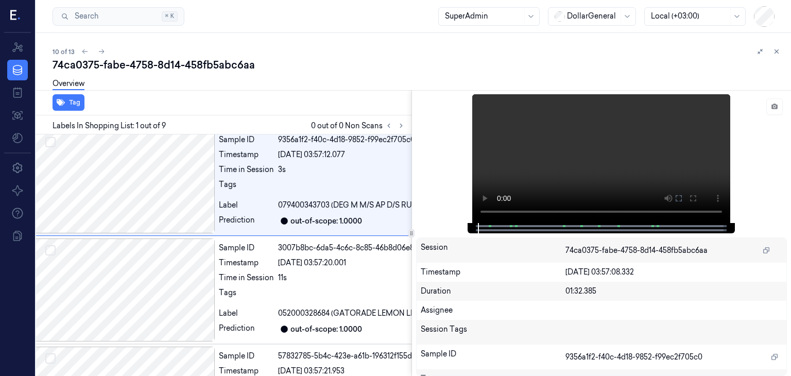
scroll to position [0, 16]
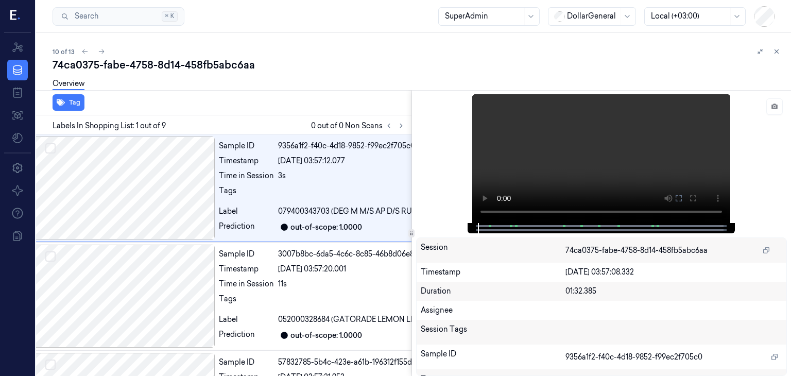
click at [297, 62] on div "74ca0375-fabe-4758-8d14-458fb5abc6aa" at bounding box center [418, 65] width 730 height 14
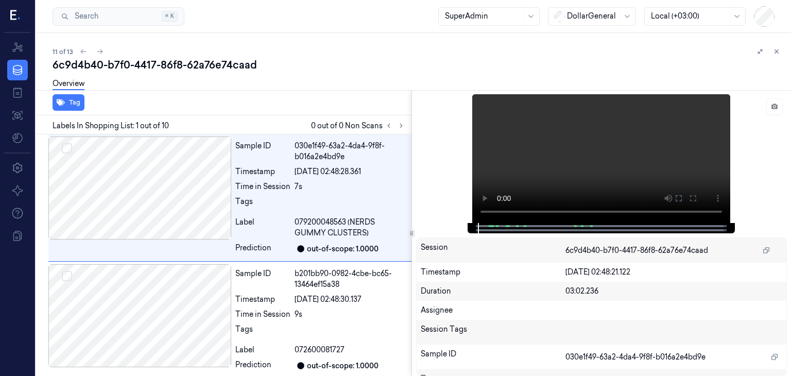
click at [307, 89] on div "Overview" at bounding box center [418, 85] width 730 height 26
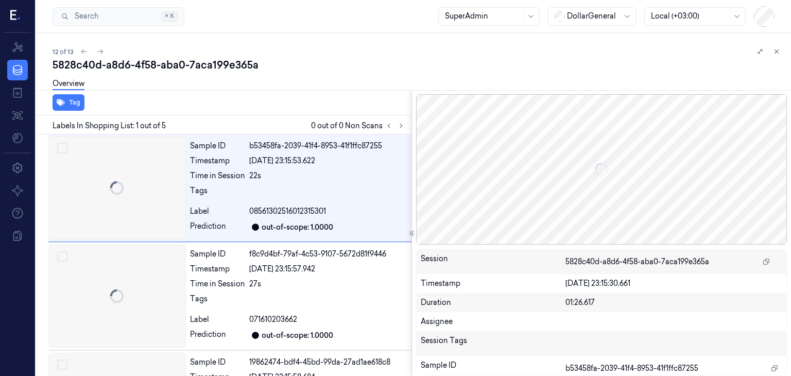
scroll to position [0, 16]
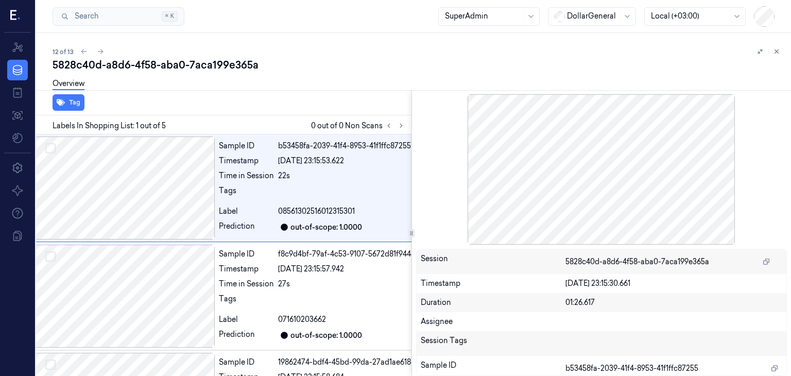
click at [297, 58] on div "5828c40d-a8d6-4f58-aba0-7aca199e365a" at bounding box center [418, 65] width 730 height 14
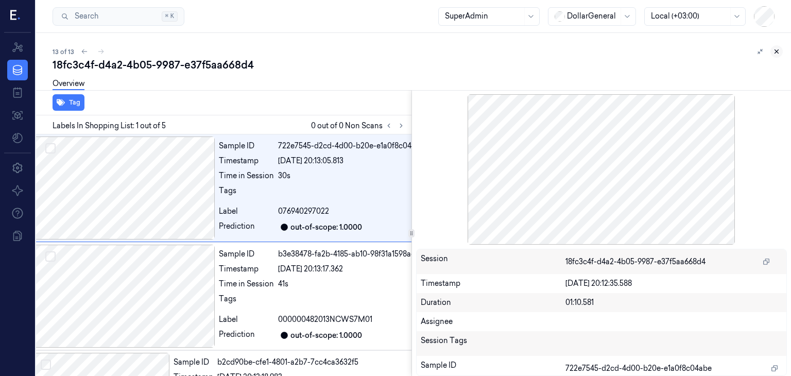
click at [772, 50] on button at bounding box center [777, 51] width 12 height 12
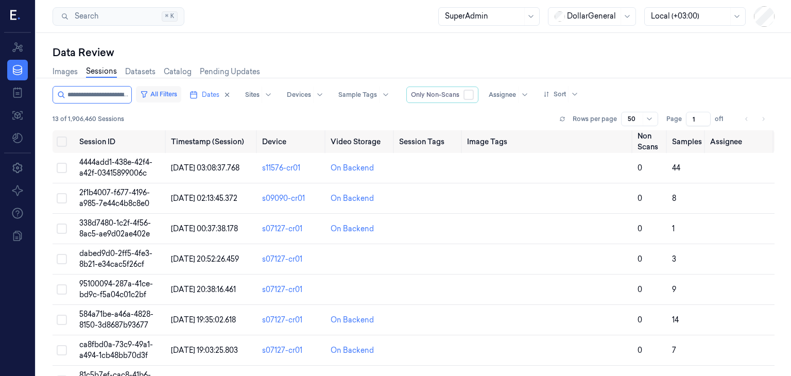
click at [173, 95] on button "All Filters" at bounding box center [158, 94] width 45 height 16
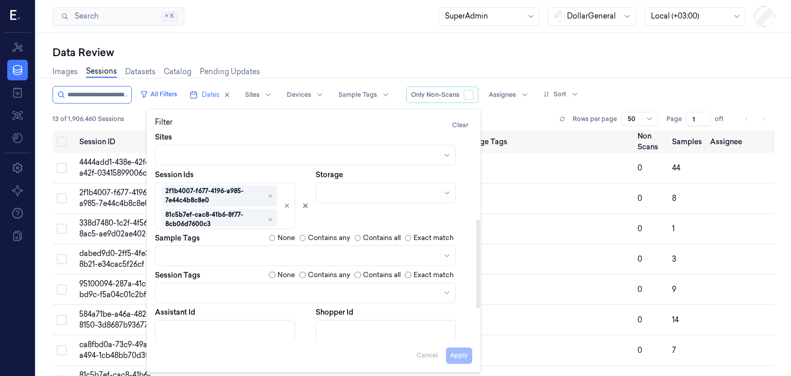
scroll to position [199, 0]
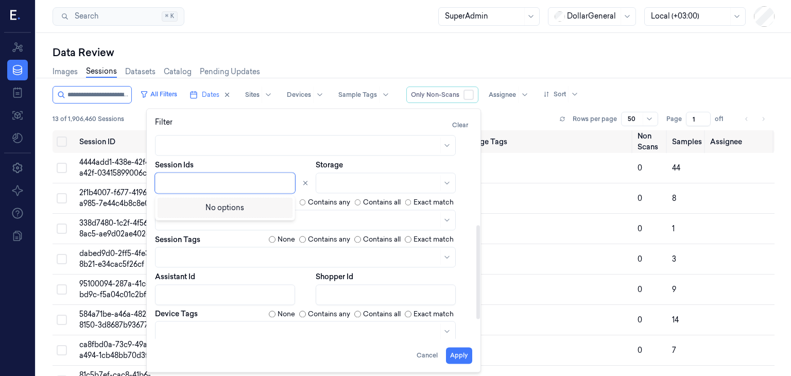
click at [241, 178] on div at bounding box center [226, 183] width 129 height 11
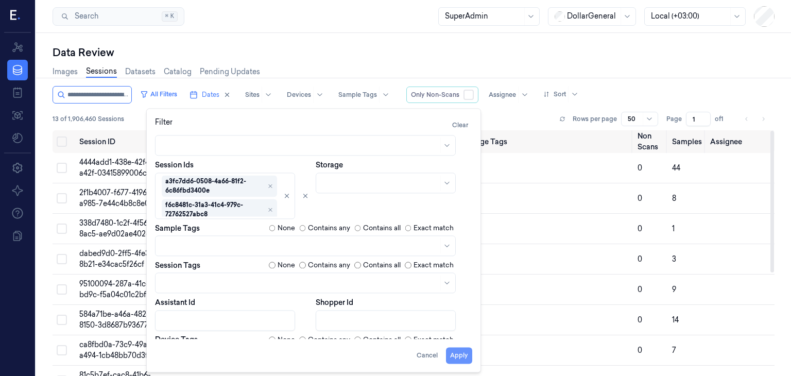
click at [455, 349] on button "Apply" at bounding box center [459, 355] width 26 height 16
type input "**********"
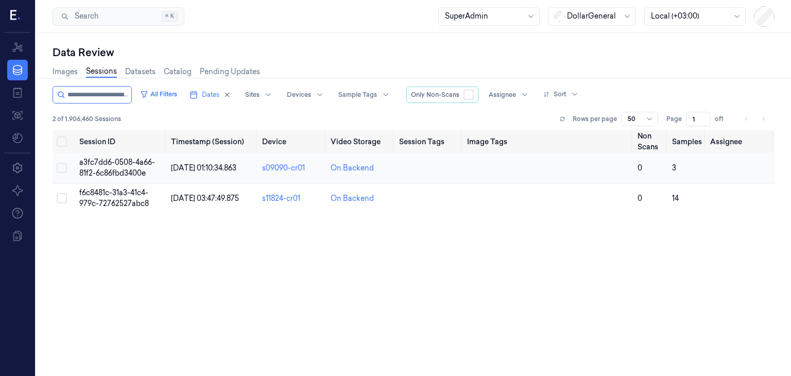
click at [105, 161] on span "a3fc7dd6-0508-4a66-81f2-6c86fbd3400e" at bounding box center [117, 168] width 76 height 20
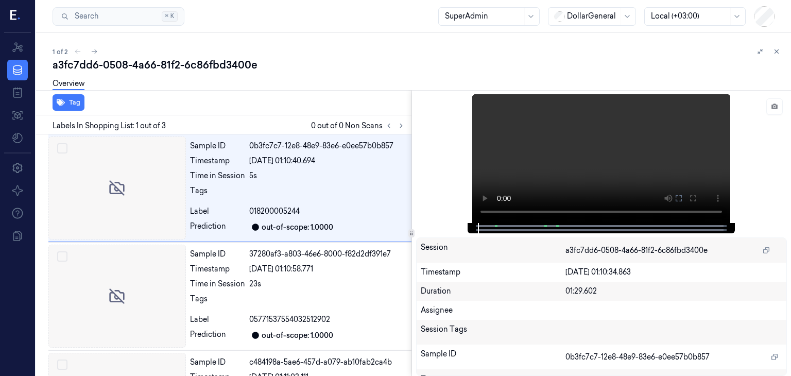
click at [250, 38] on div "1 of 2 a3fc7dd6-0508-4a66-81f2-6c86fbd3400e Overview Tag Labels In Shopping Lis…" at bounding box center [413, 204] width 755 height 343
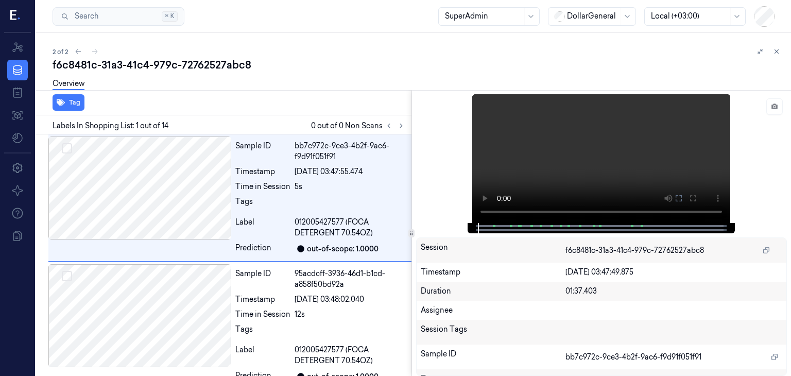
click at [313, 66] on div "f6c8481c-31a3-41c4-979c-72762527abc8" at bounding box center [418, 65] width 730 height 14
click at [780, 56] on button at bounding box center [777, 51] width 12 height 12
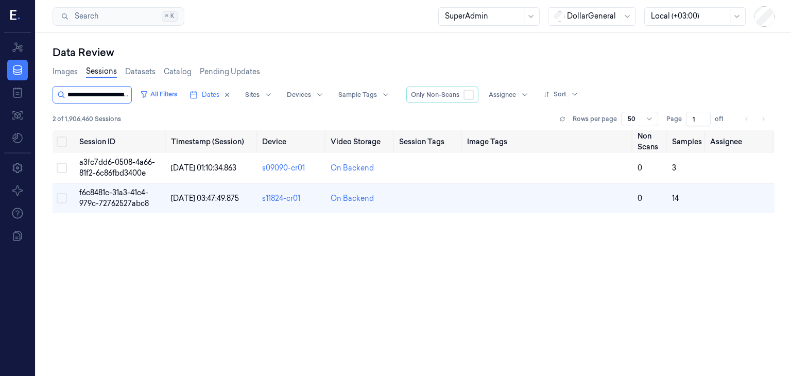
click at [122, 94] on input "string" at bounding box center [98, 95] width 62 height 16
click at [174, 92] on button "All Filters" at bounding box center [158, 94] width 45 height 16
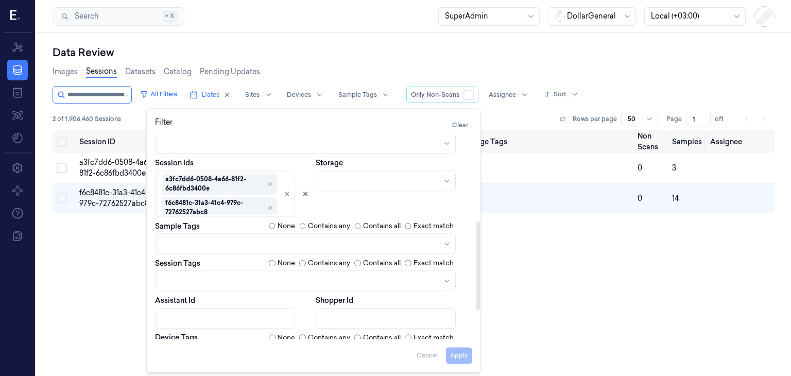
scroll to position [202, 0]
click at [306, 193] on icon at bounding box center [305, 193] width 7 height 7
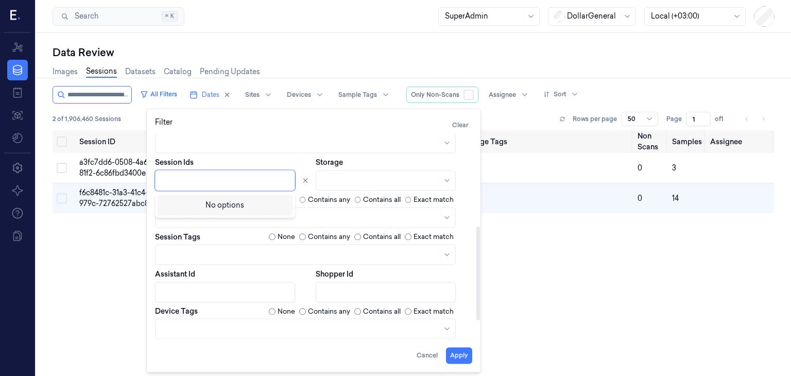
click at [251, 178] on div at bounding box center [226, 180] width 129 height 11
click at [249, 182] on div at bounding box center [226, 180] width 129 height 11
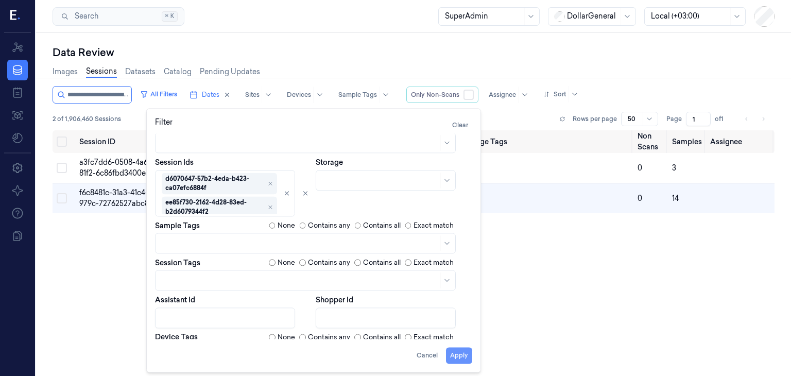
click at [457, 349] on button "Apply" at bounding box center [459, 355] width 26 height 16
type input "**********"
